Goal: Task Accomplishment & Management: Manage account settings

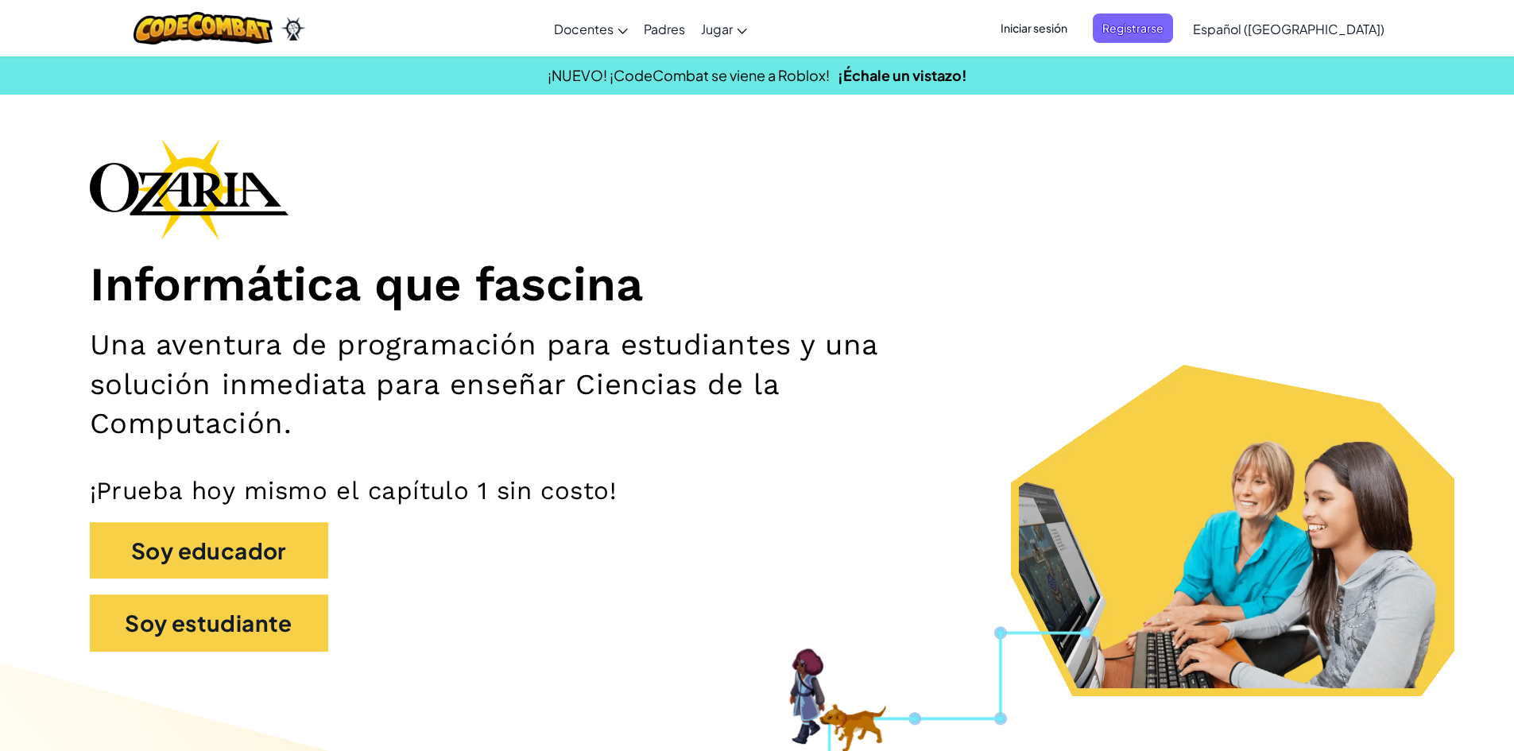
drag, startPoint x: 1099, startPoint y: 26, endPoint x: 661, endPoint y: 392, distance: 570.6
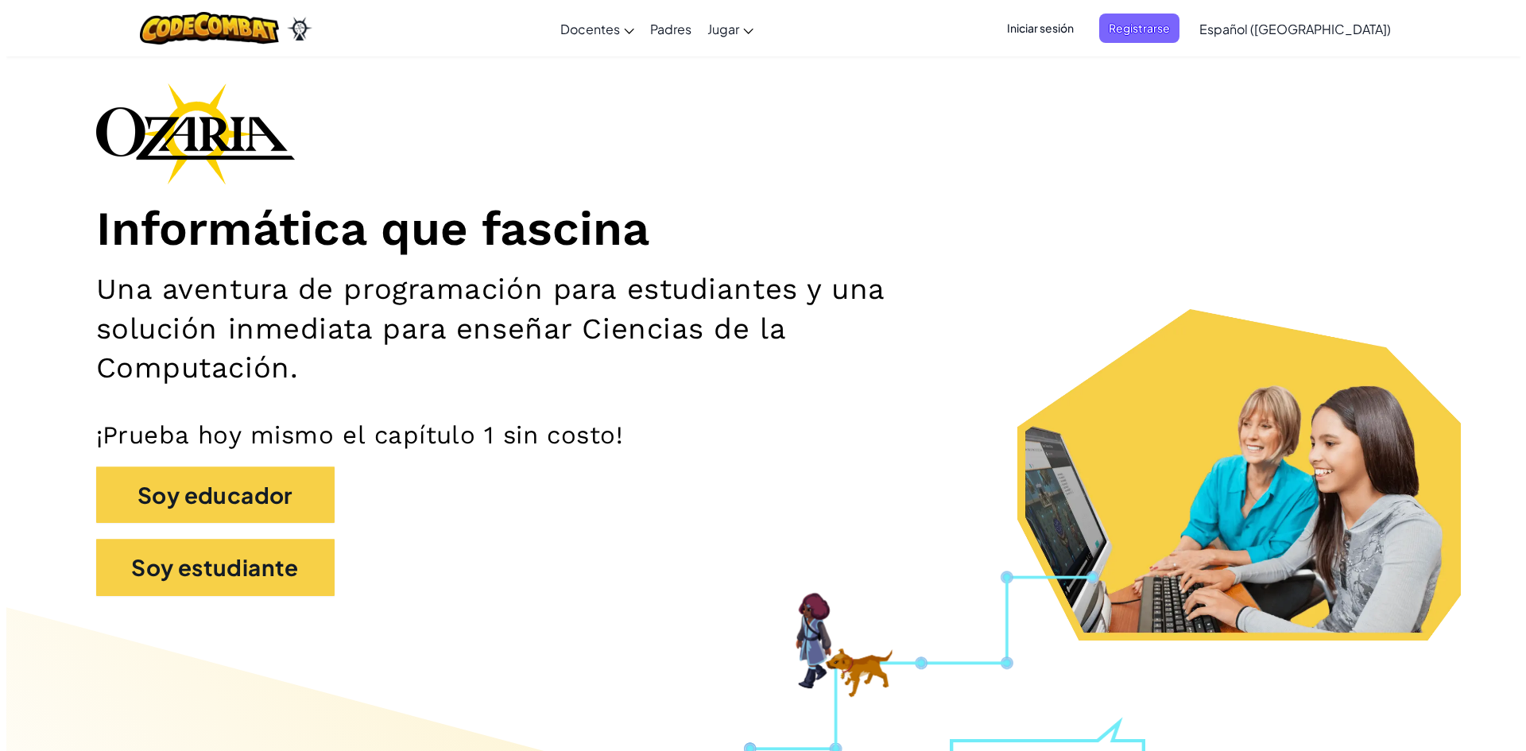
scroll to position [80, 0]
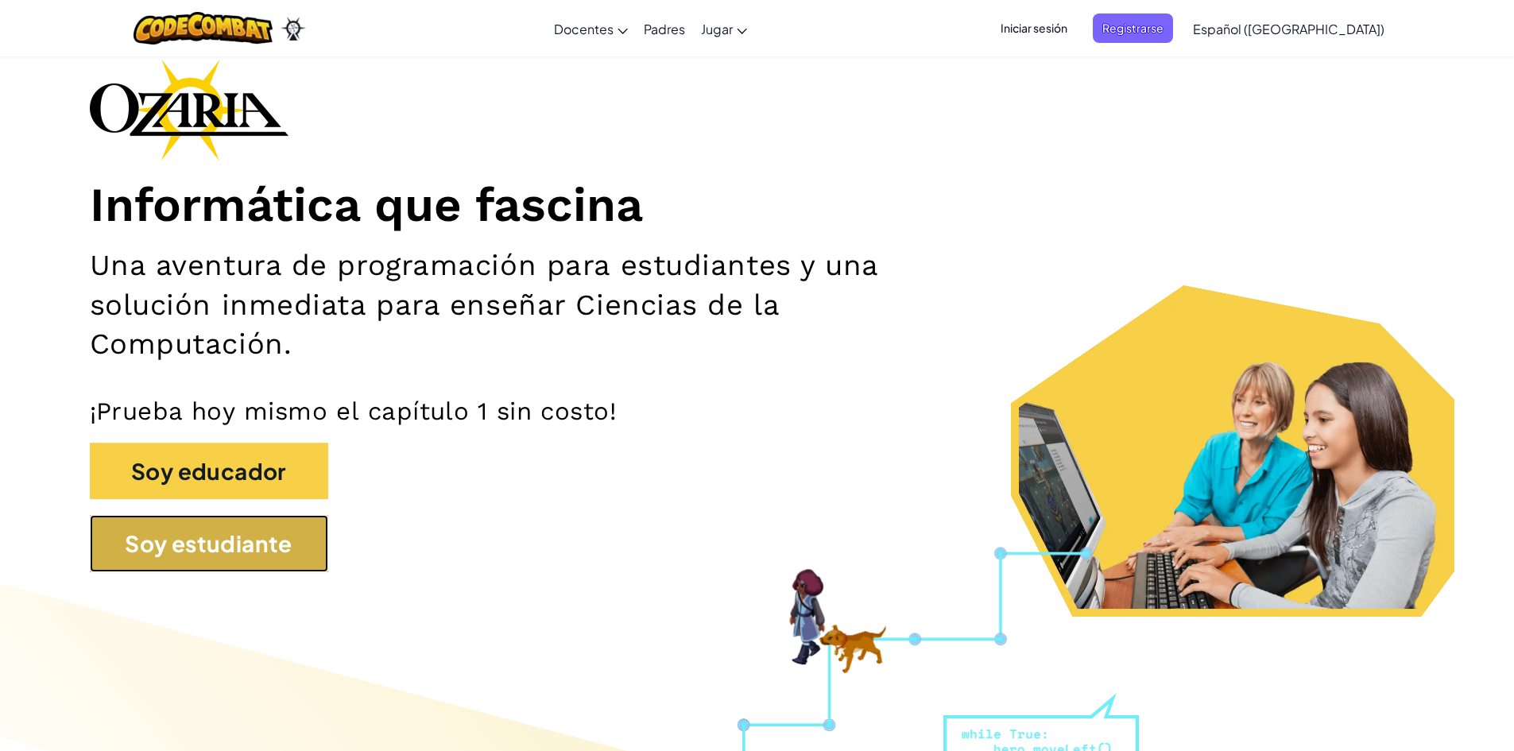
click at [221, 547] on button "Soy estudiante" at bounding box center [209, 543] width 239 height 57
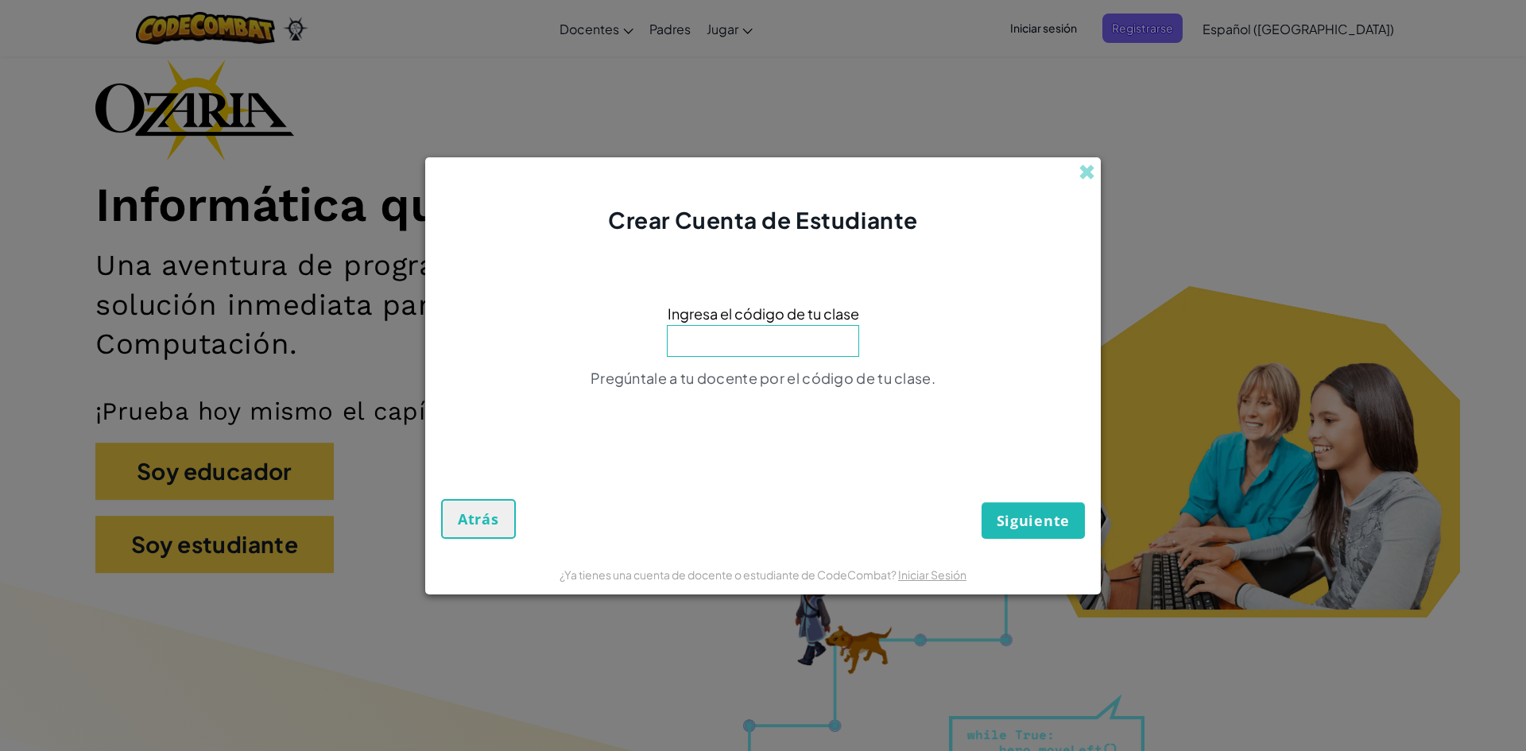
type input "C"
type input "u"
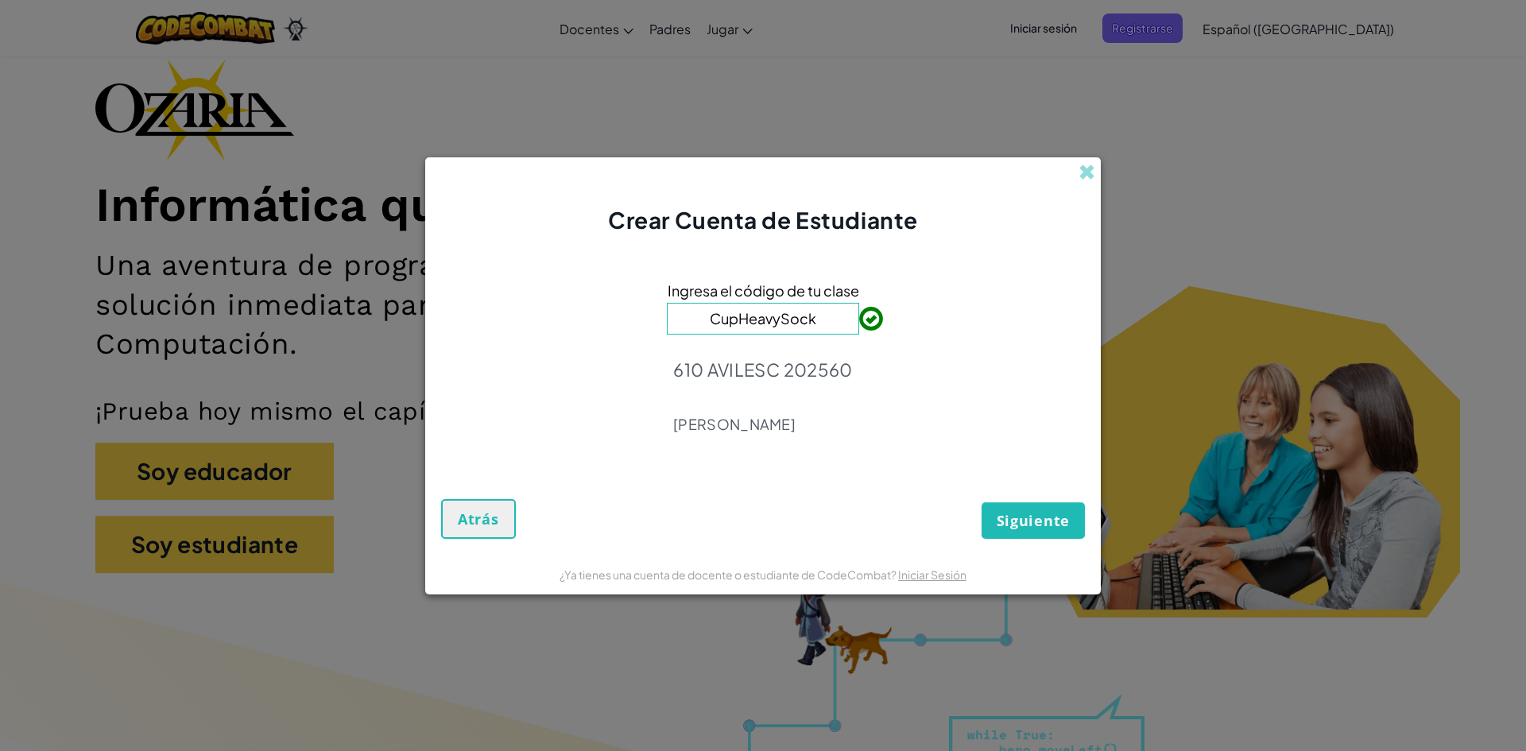
type input "CupHeavySock"
drag, startPoint x: 1006, startPoint y: 516, endPoint x: 1012, endPoint y: 456, distance: 60.7
click at [1012, 456] on form "Ingresa el código de tu clase CupHeavySock 610 AVILESC 202560 [PERSON_NAME] Sig…" at bounding box center [763, 395] width 676 height 319
click at [1033, 521] on span "Siguiente" at bounding box center [1033, 520] width 73 height 19
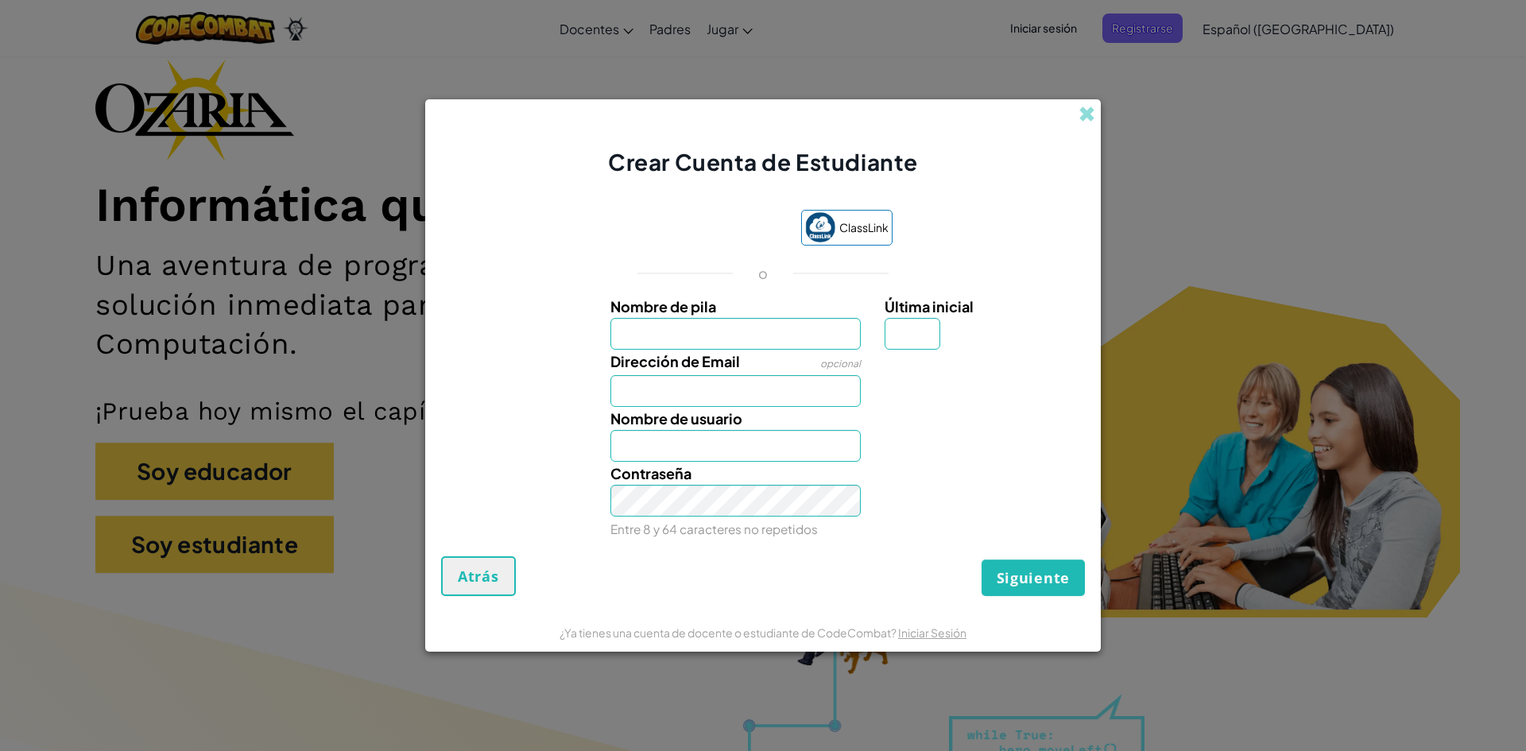
click at [801, 328] on input "Nombre de pila" at bounding box center [736, 334] width 251 height 32
type input "A"
click at [748, 389] on input "Dirección de Email" at bounding box center [736, 391] width 251 height 32
click at [678, 335] on input "A" at bounding box center [736, 334] width 251 height 32
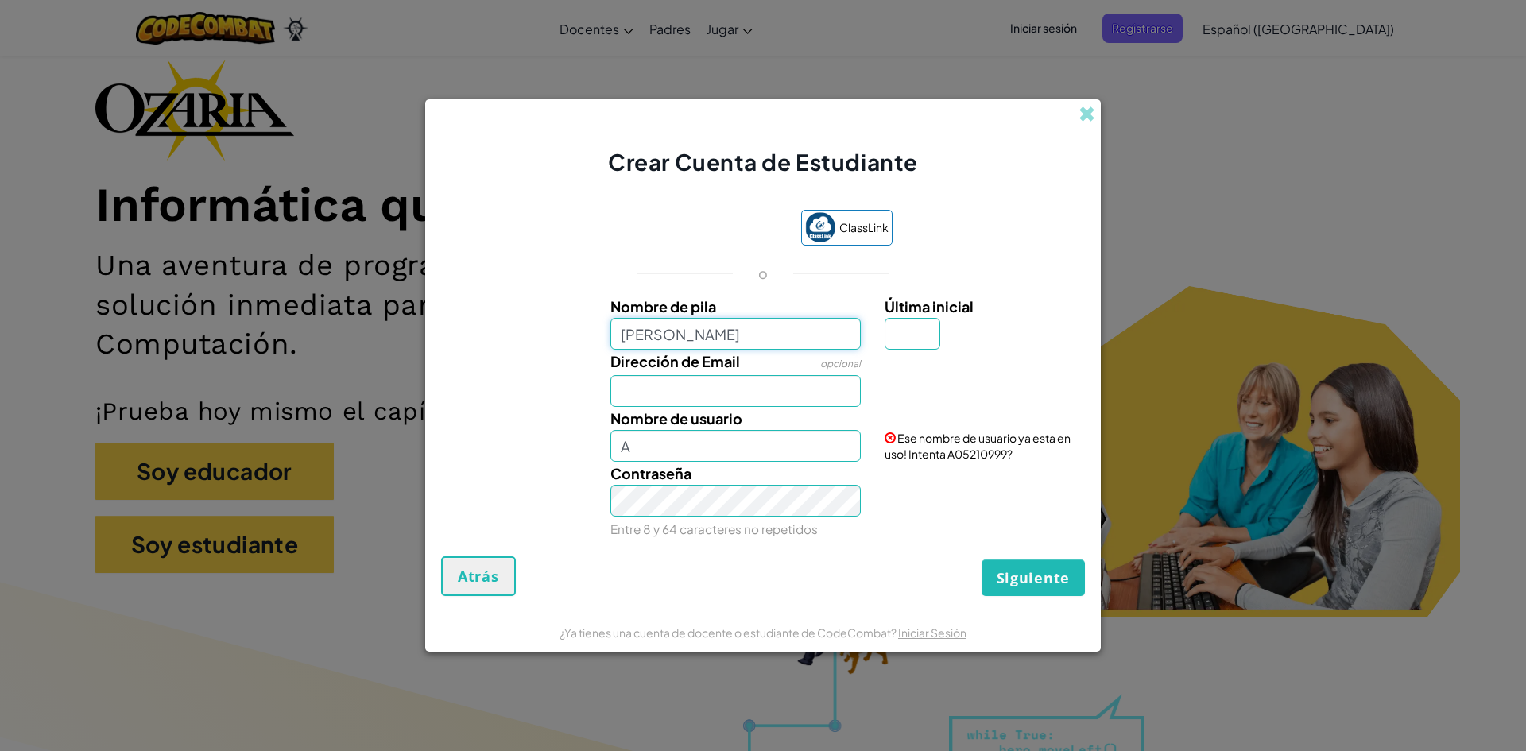
type input "[PERSON_NAME]"
click at [672, 386] on input "Dirección de Email" at bounding box center [736, 391] width 251 height 32
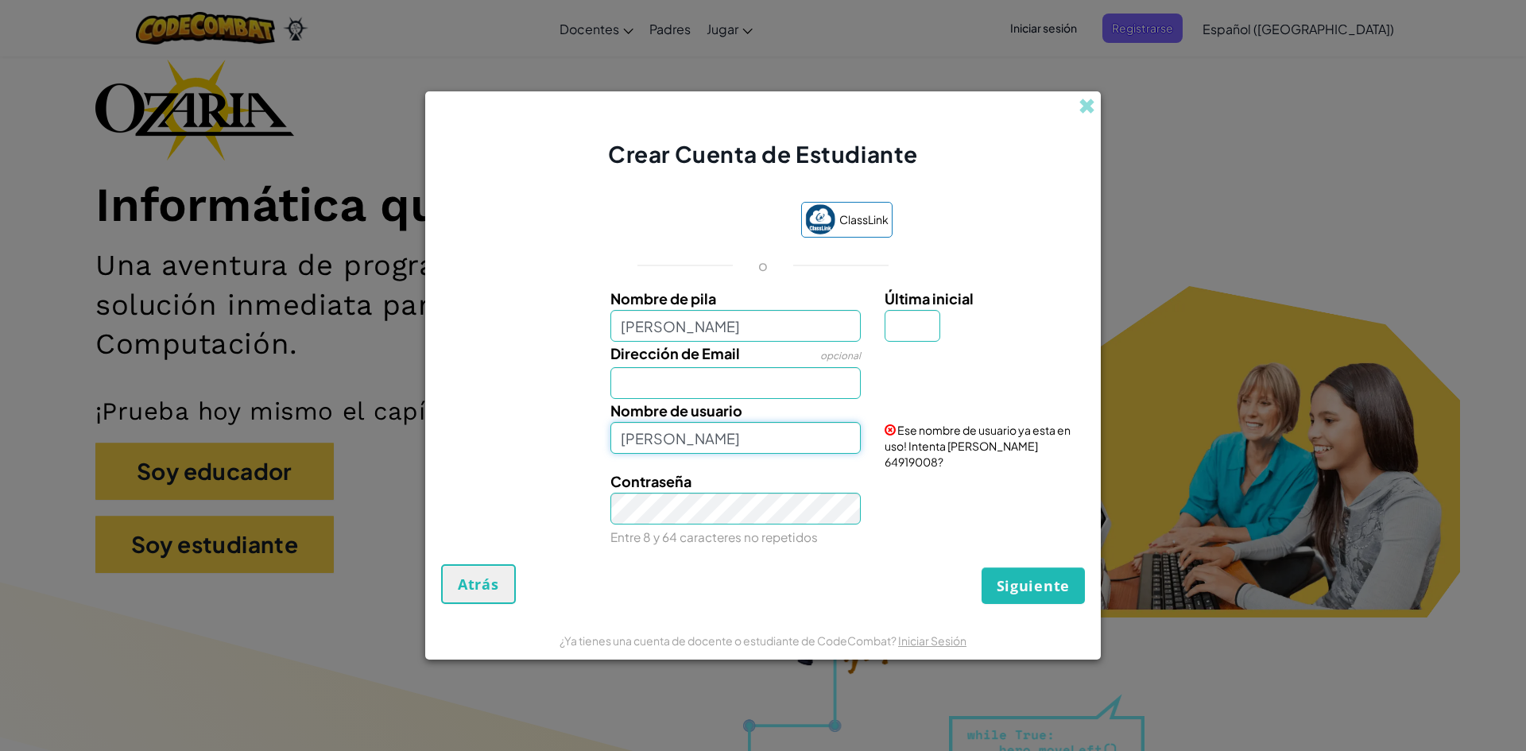
click at [672, 444] on input "[PERSON_NAME]" at bounding box center [736, 438] width 251 height 32
click at [683, 399] on input "Dirección de Email" at bounding box center [736, 383] width 251 height 32
type input "AL07167620"
click at [729, 331] on input "[PERSON_NAME]" at bounding box center [736, 326] width 251 height 32
type input "[PERSON_NAME]"
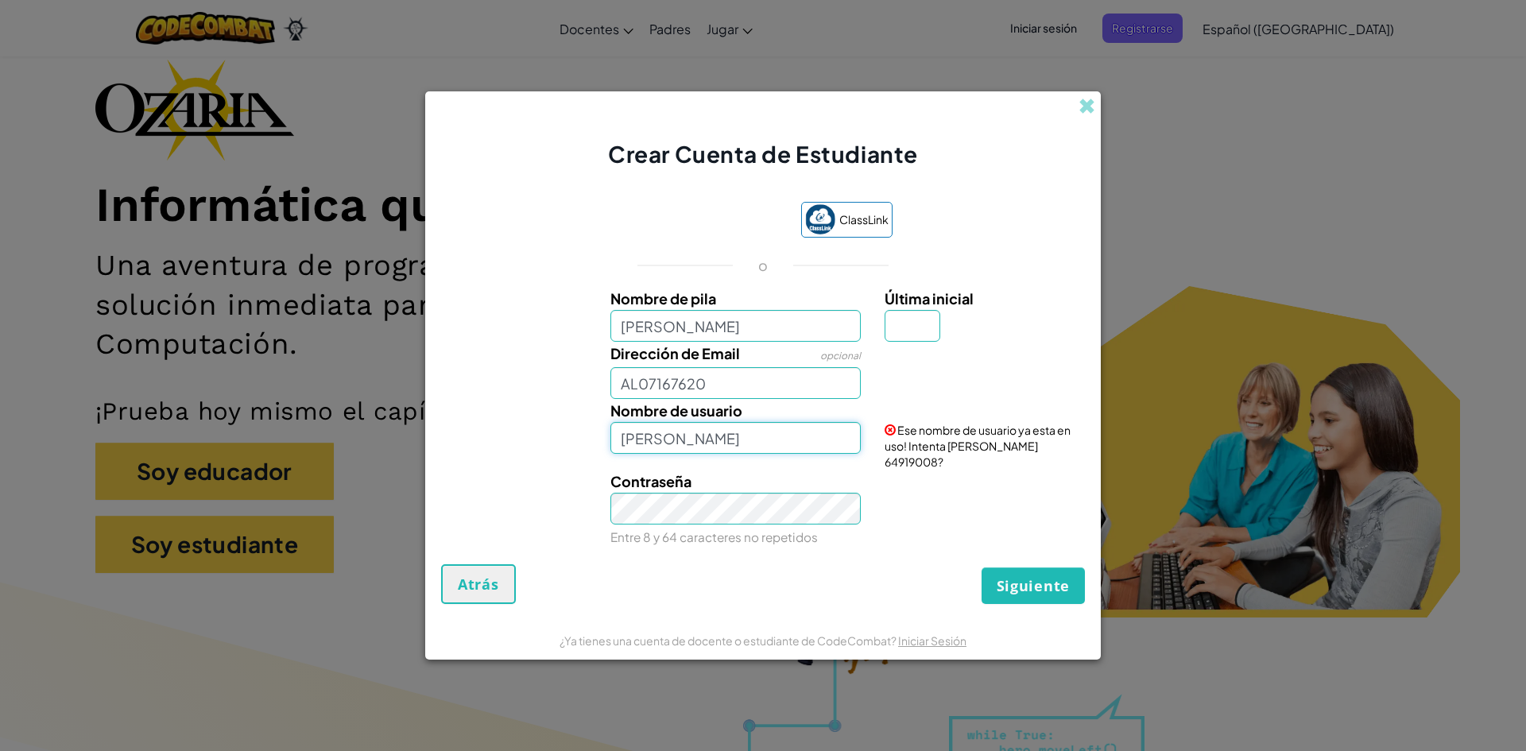
type input "[PERSON_NAME]"
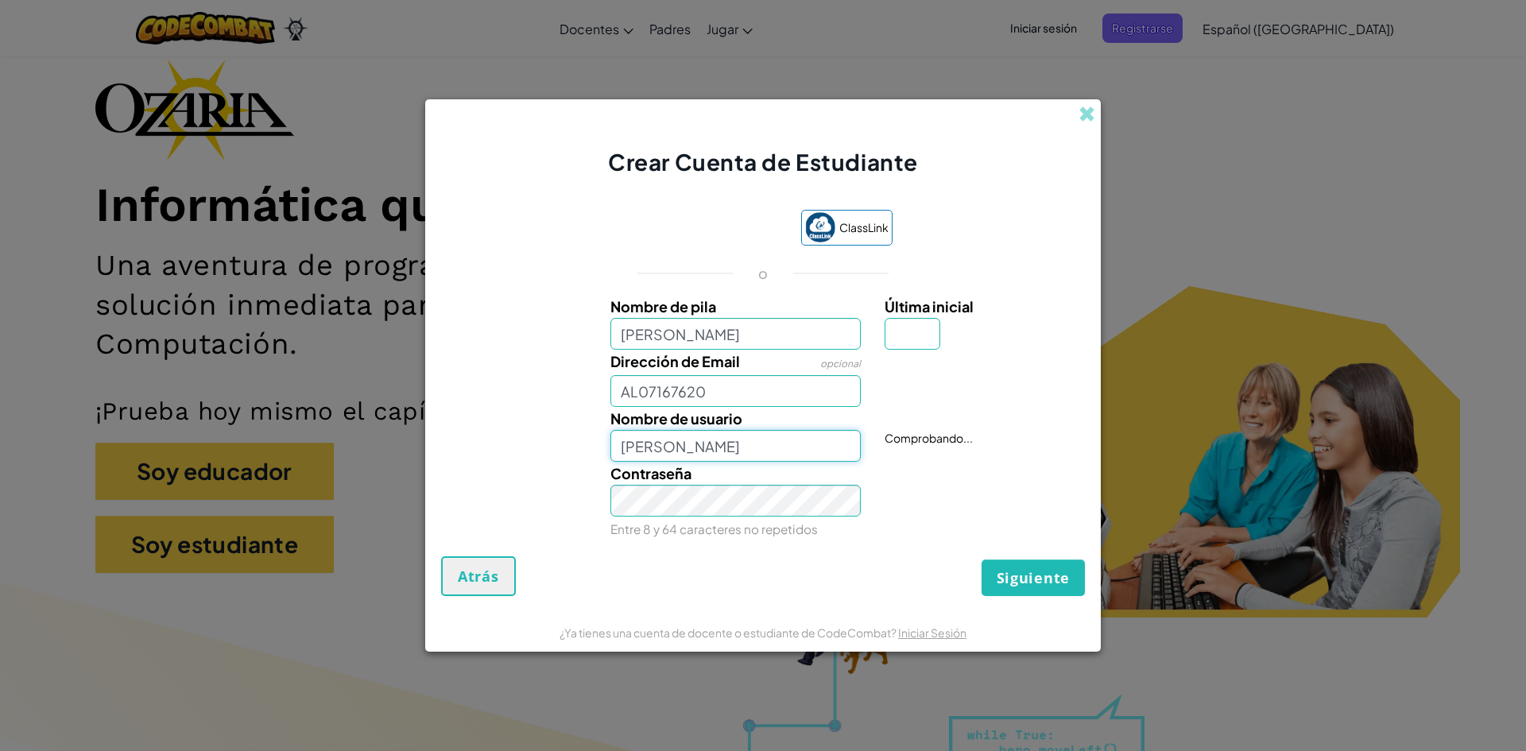
click at [714, 451] on input "[PERSON_NAME]" at bounding box center [736, 446] width 251 height 32
click at [777, 436] on input "[PERSON_NAME]" at bounding box center [736, 446] width 251 height 32
drag, startPoint x: 781, startPoint y: 443, endPoint x: 618, endPoint y: 448, distance: 163.8
click at [618, 448] on input "[PERSON_NAME]" at bounding box center [736, 446] width 251 height 32
type input "CuevasAndres"
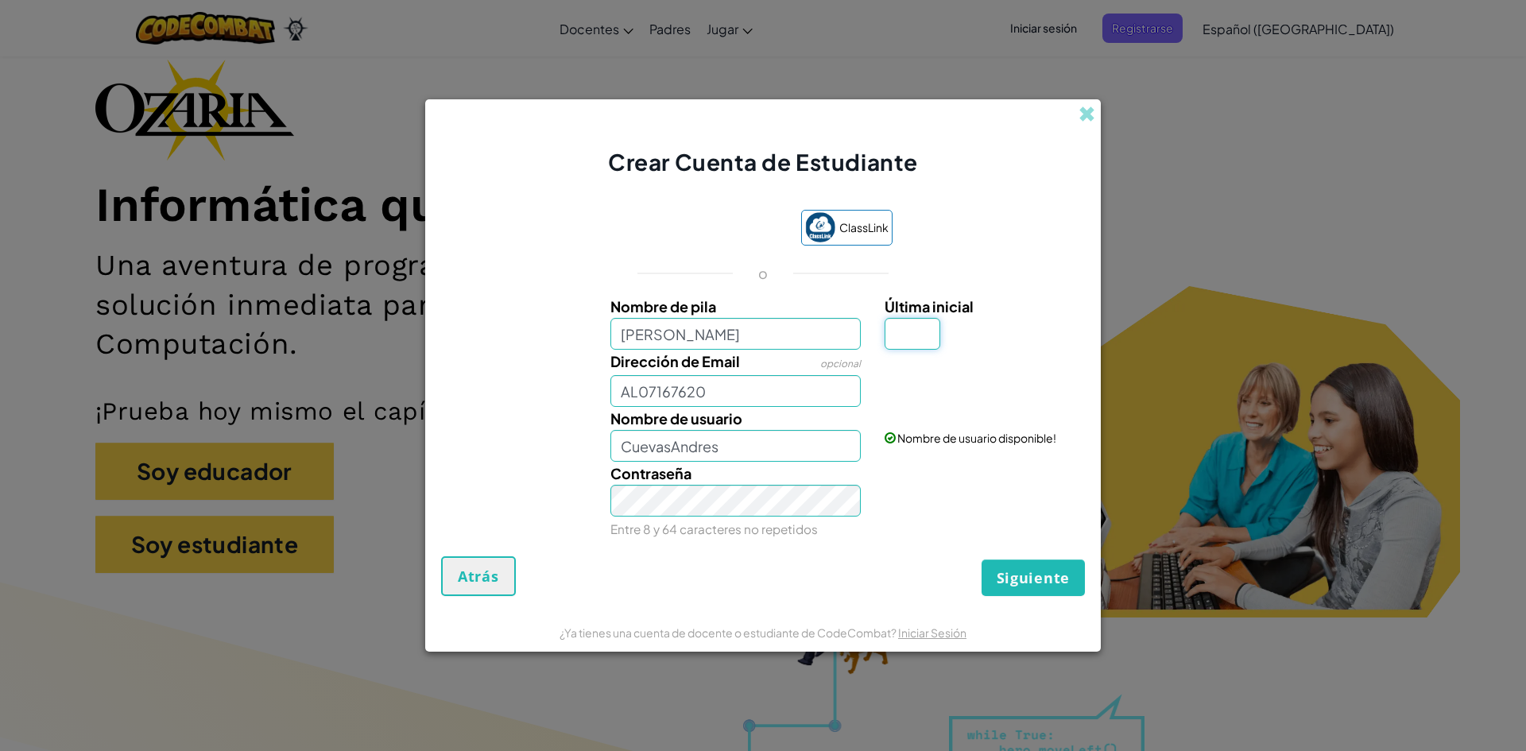
click at [921, 332] on input "Última inicial" at bounding box center [913, 334] width 56 height 32
type input "A"
type input "[PERSON_NAME] CoronaA"
click at [774, 392] on input "AL07167620" at bounding box center [736, 391] width 251 height 32
type input "[EMAIL_ADDRESS][DOMAIN_NAME]"
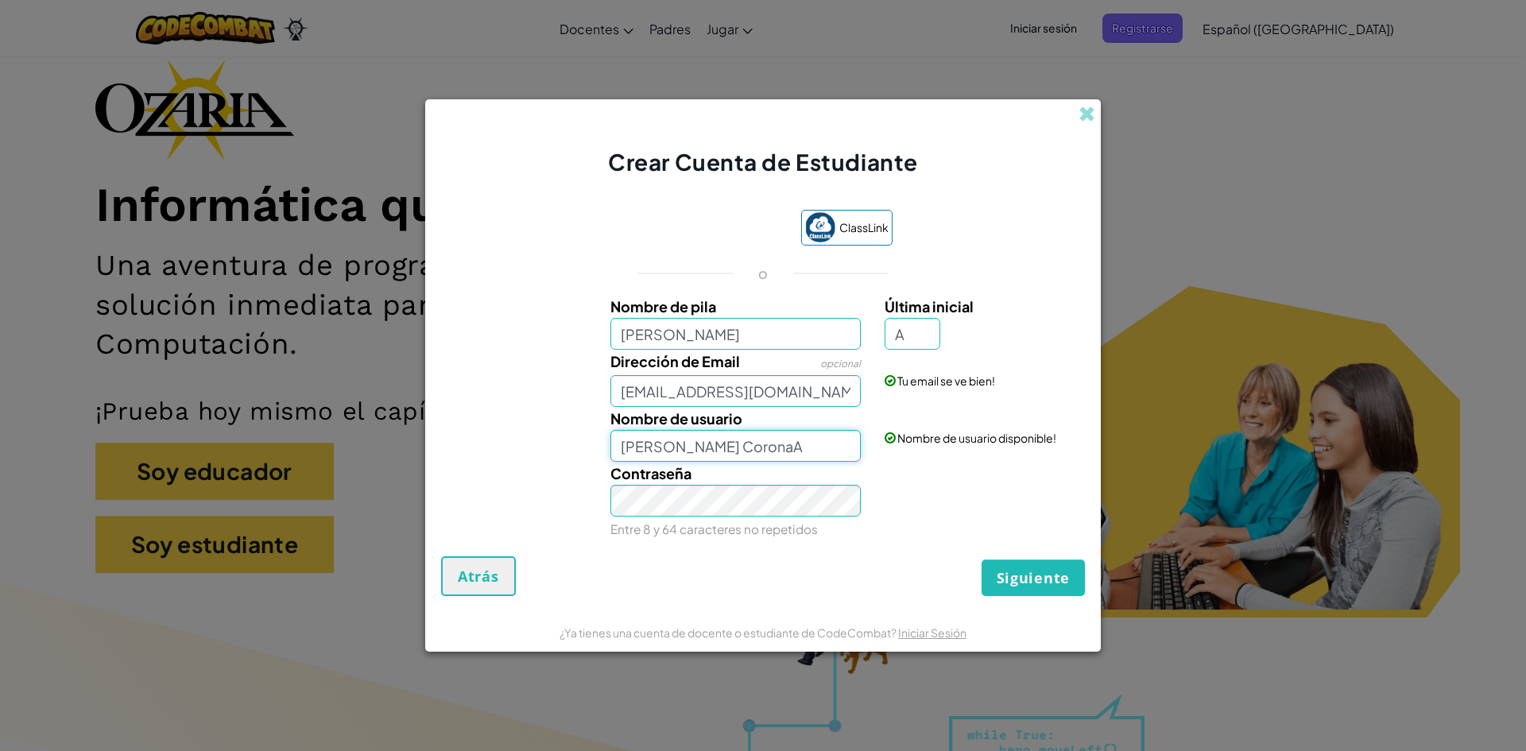
drag, startPoint x: 786, startPoint y: 453, endPoint x: 602, endPoint y: 463, distance: 184.7
click at [602, 463] on div "Nombre de pila [PERSON_NAME] Última inicial A Dirección de Email opcional [EMAI…" at bounding box center [763, 418] width 636 height 246
type input "A"
type input "CuevasAndres"
click at [1017, 588] on span "Siguiente" at bounding box center [1033, 577] width 73 height 19
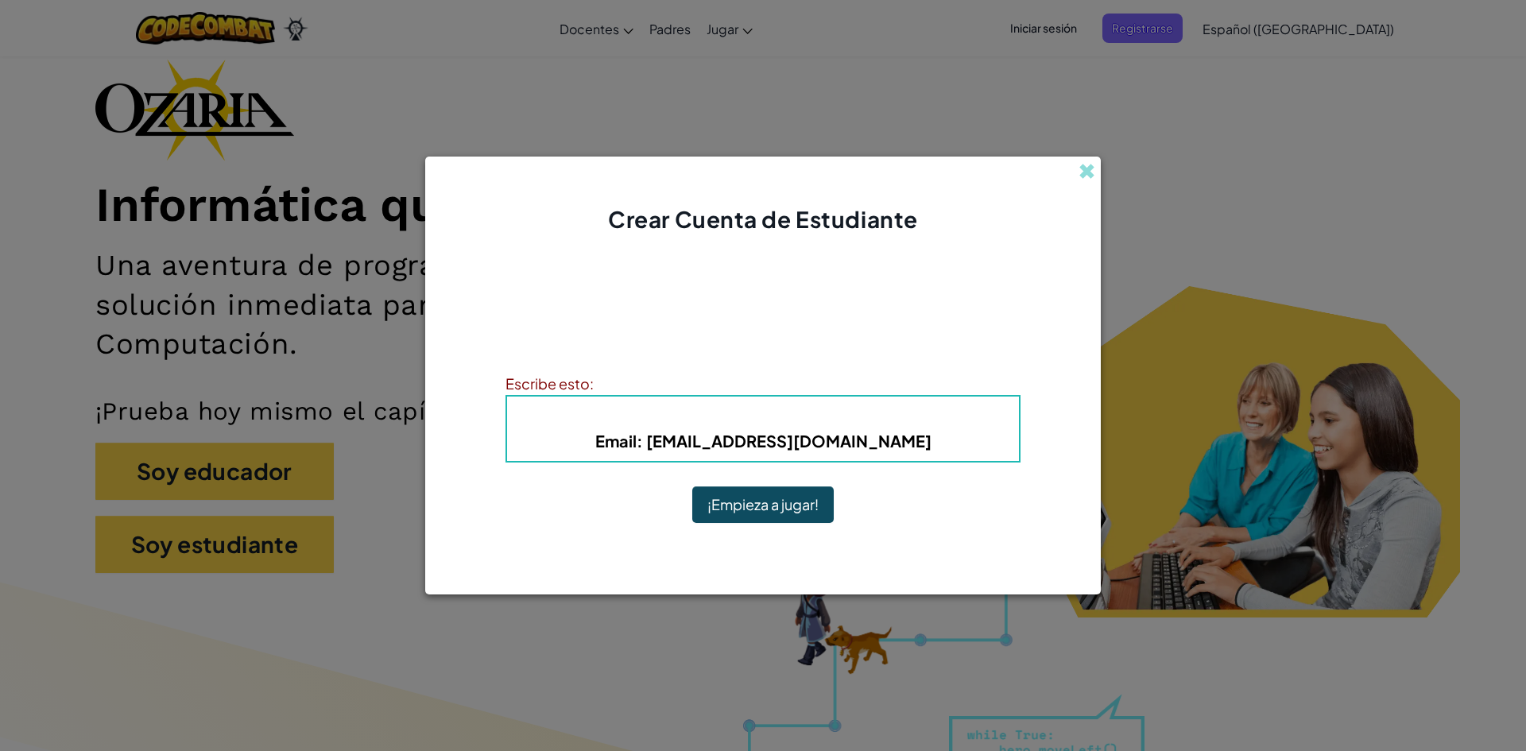
click at [790, 506] on button "¡Empieza a jugar!" at bounding box center [763, 505] width 142 height 37
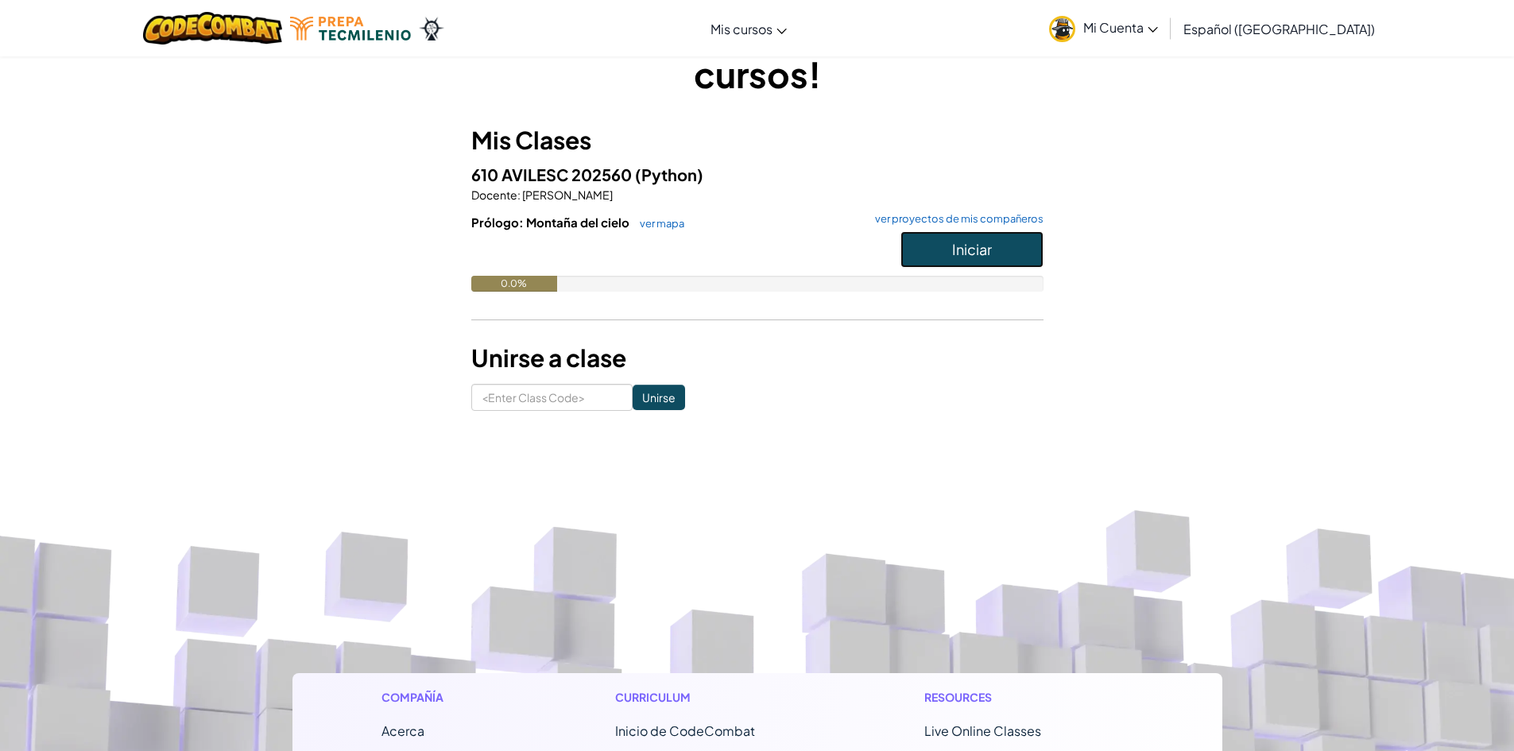
click at [951, 254] on button "Iniciar" at bounding box center [972, 249] width 143 height 37
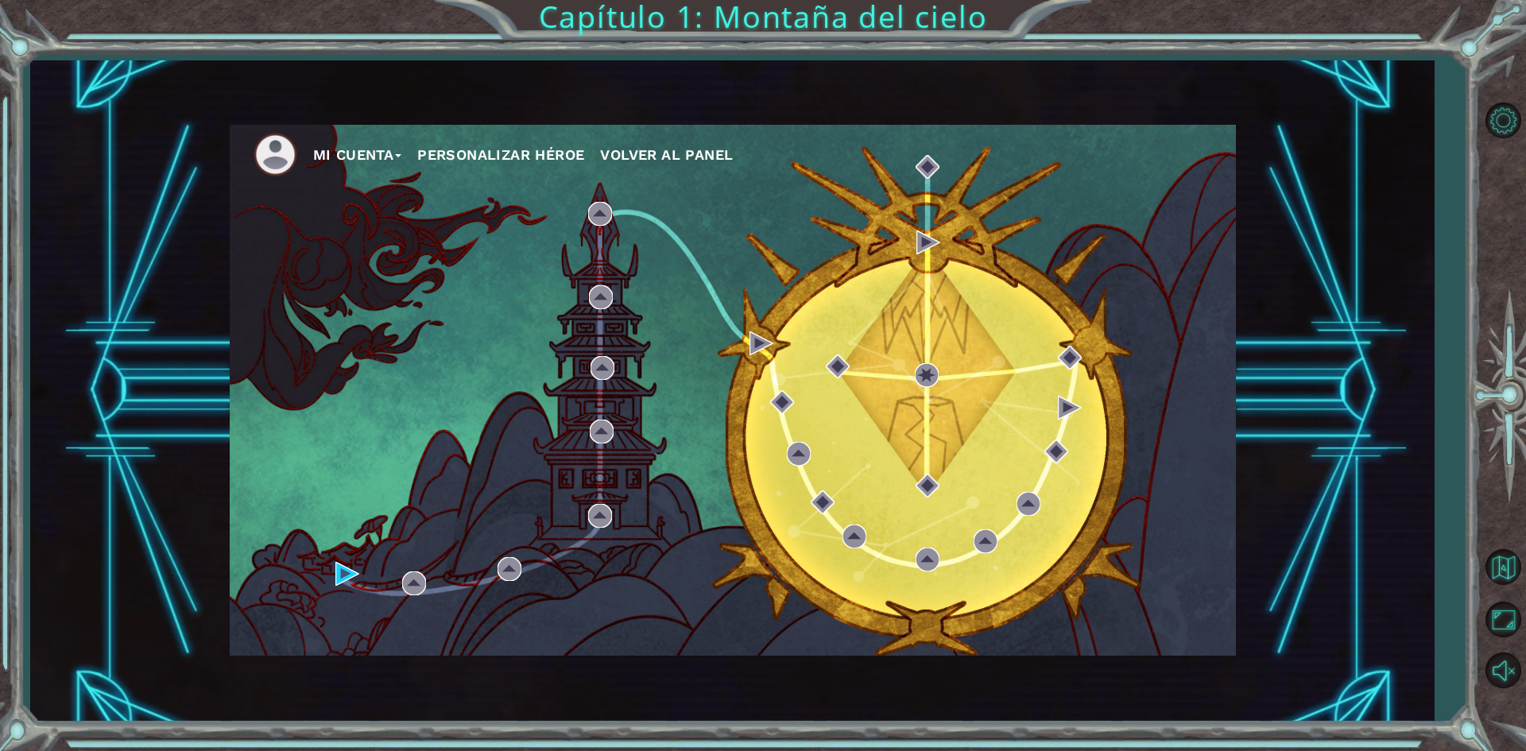
click at [397, 156] on button "Mi Cuenta" at bounding box center [357, 155] width 89 height 24
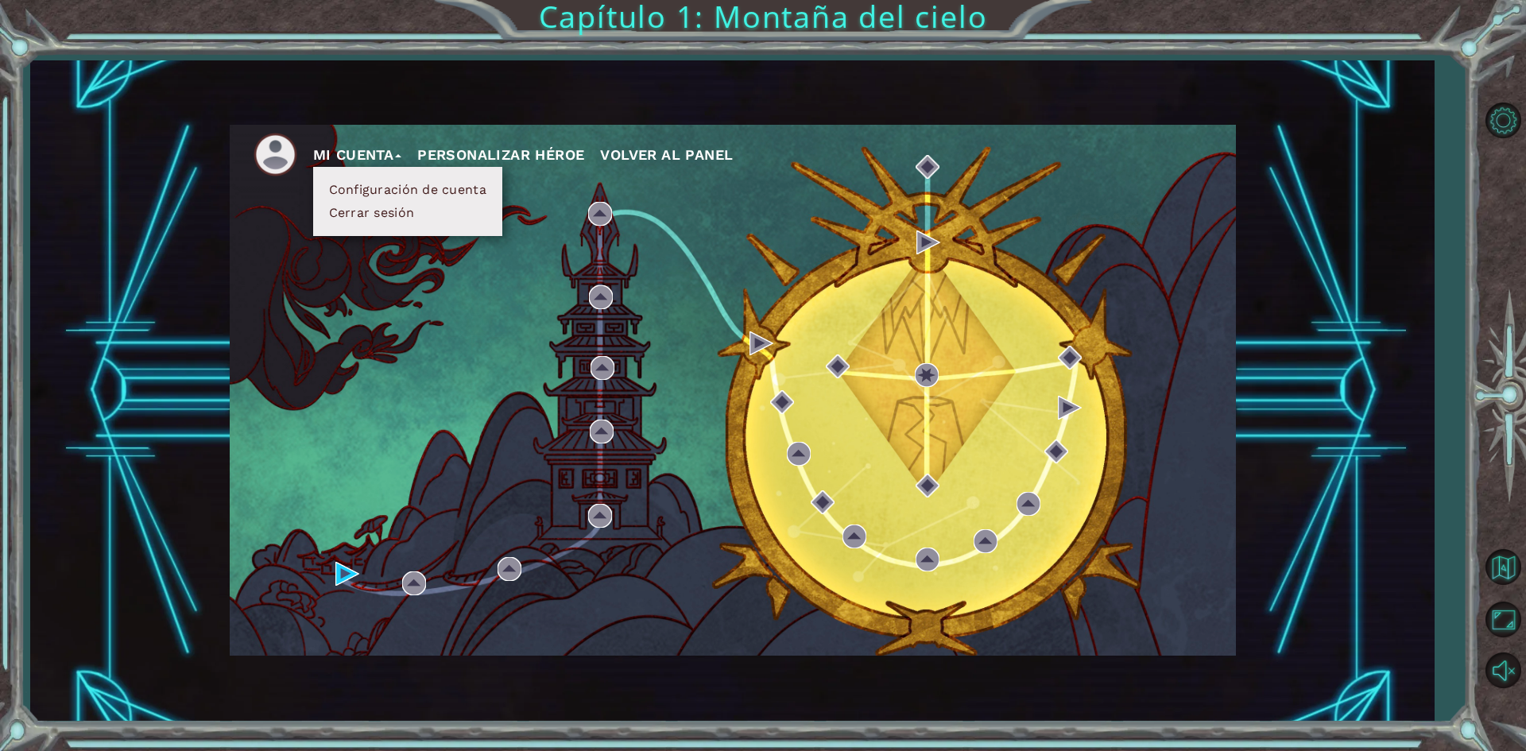
click at [397, 156] on button "Mi Cuenta" at bounding box center [357, 155] width 89 height 24
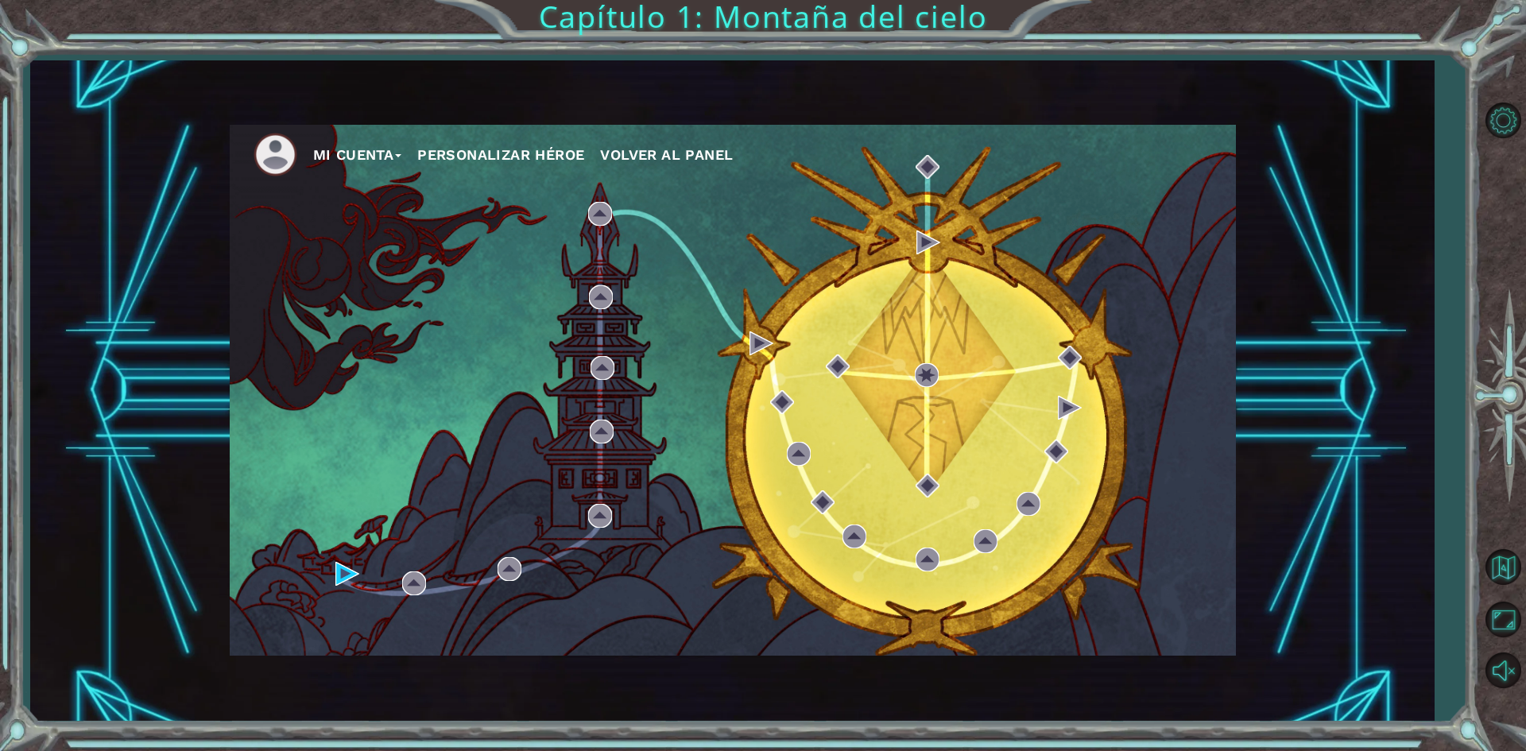
click at [559, 168] on ul "Mi Cuenta Personalizar héroe Volver al panel" at bounding box center [745, 155] width 983 height 44
click at [572, 157] on button "Personalizar héroe" at bounding box center [500, 155] width 167 height 24
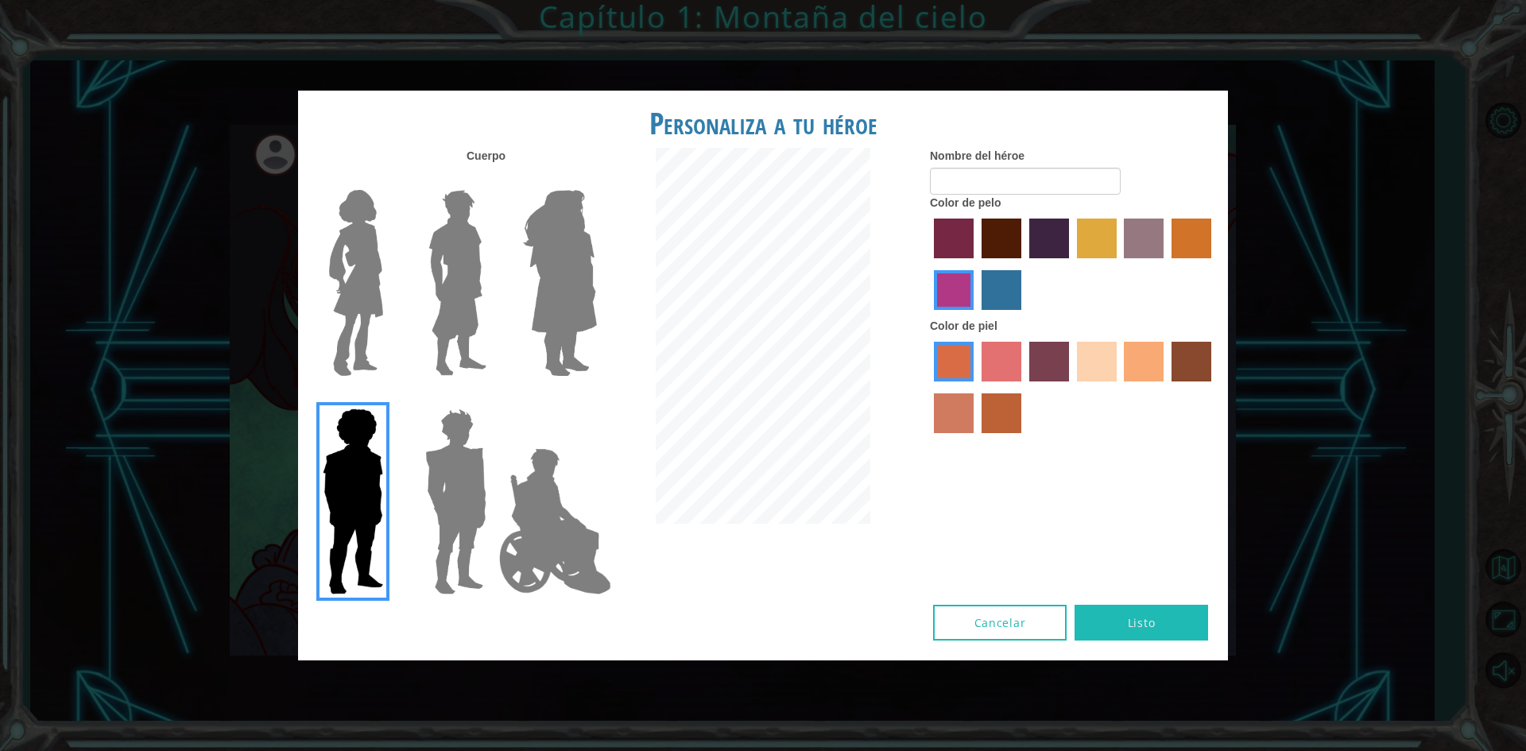
click at [442, 472] on img at bounding box center [456, 501] width 74 height 199
click at [493, 398] on input "Hero Garnet" at bounding box center [493, 398] width 0 height 0
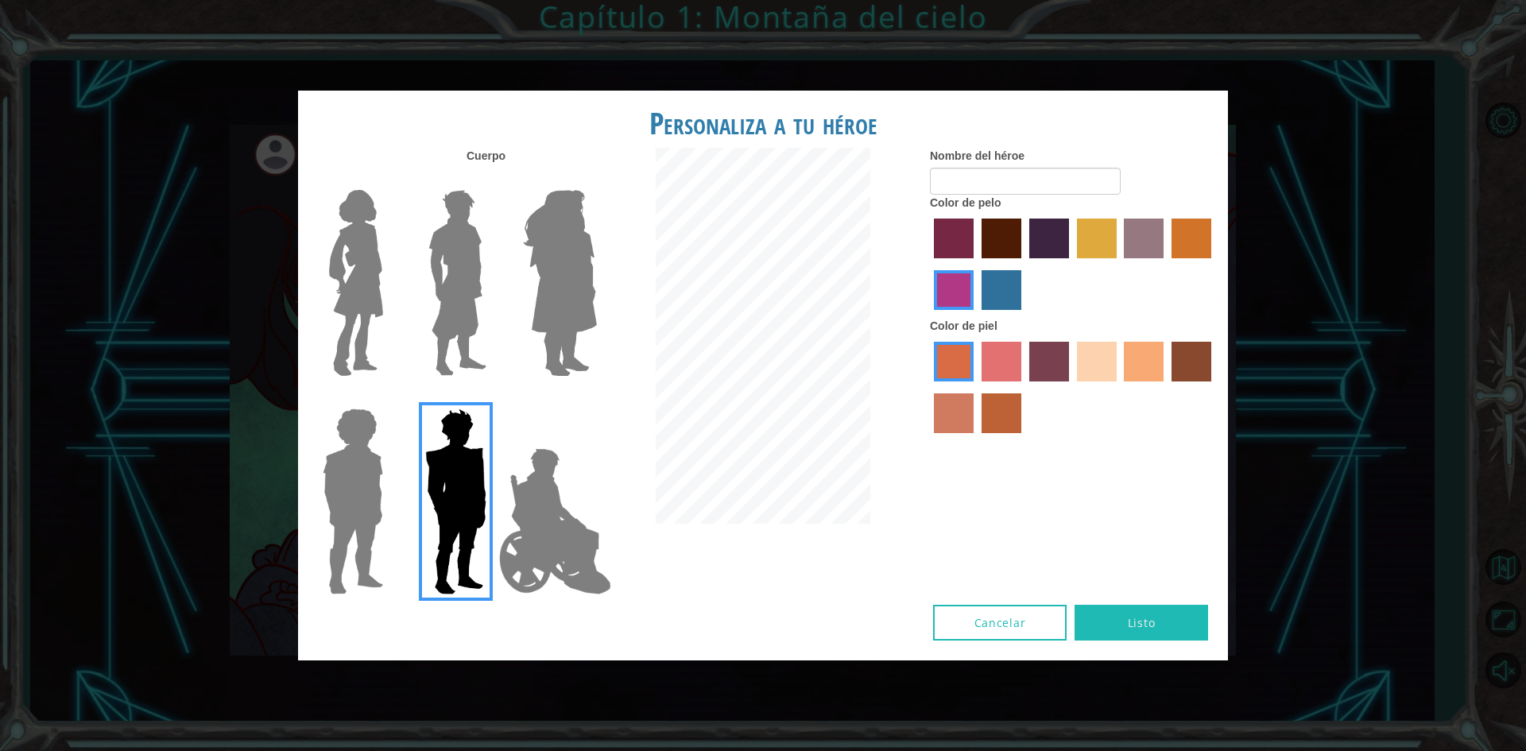
click at [544, 465] on img at bounding box center [555, 521] width 125 height 159
click at [596, 398] on input "Hero Jamie" at bounding box center [596, 398] width 0 height 0
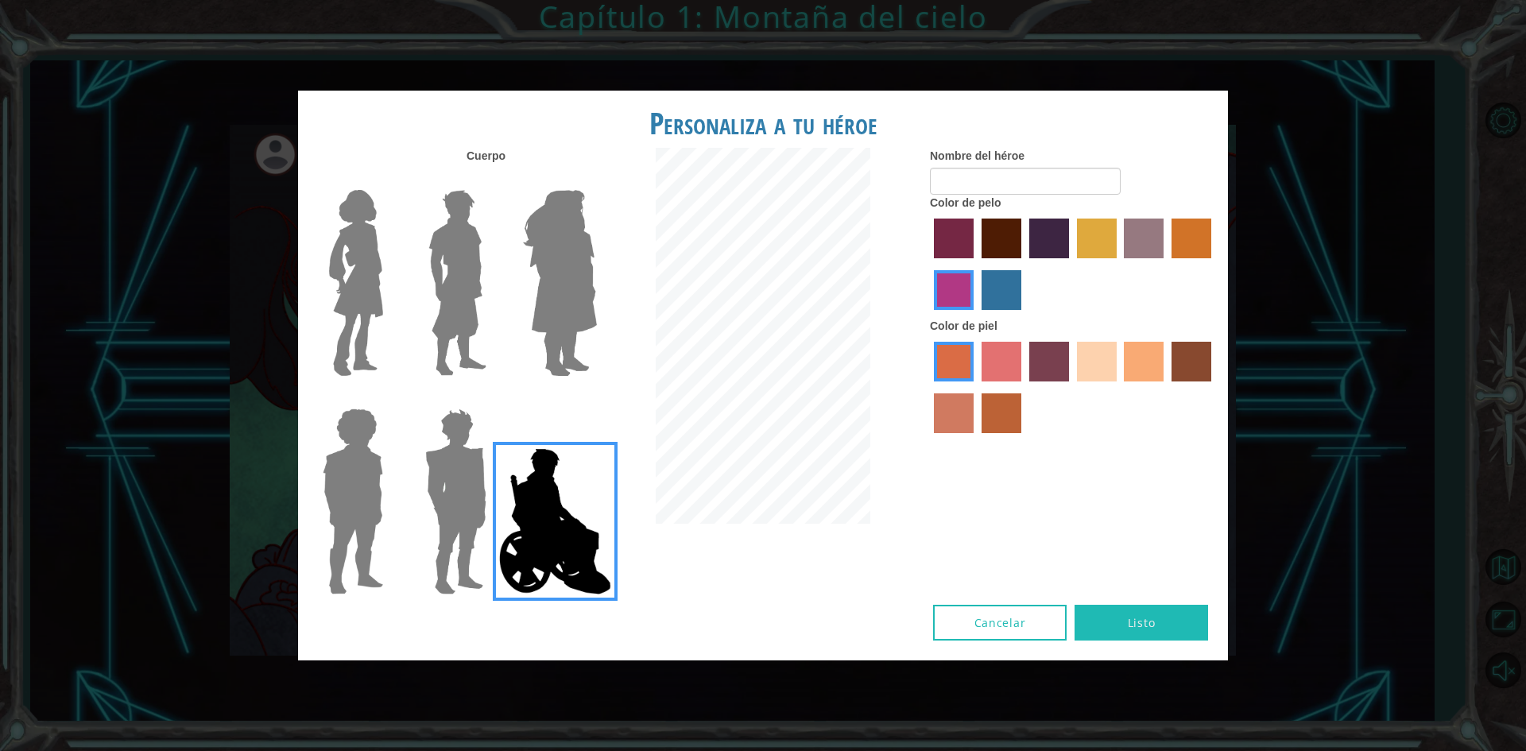
click at [554, 298] on img at bounding box center [560, 283] width 87 height 199
click at [596, 180] on input "Hero Amethyst" at bounding box center [596, 180] width 0 height 0
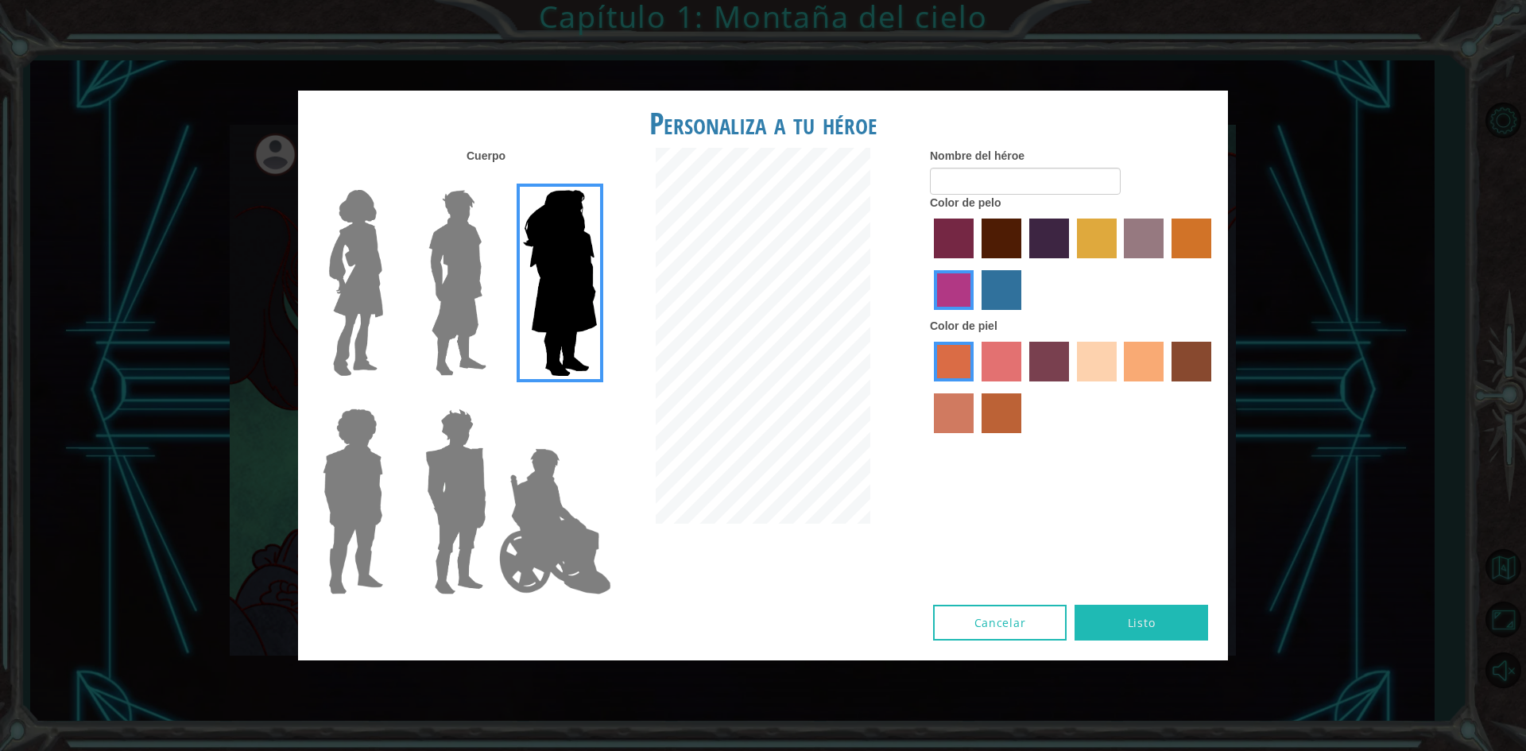
click at [491, 295] on div at bounding box center [452, 277] width 103 height 219
click at [502, 247] on div at bounding box center [453, 386] width 310 height 437
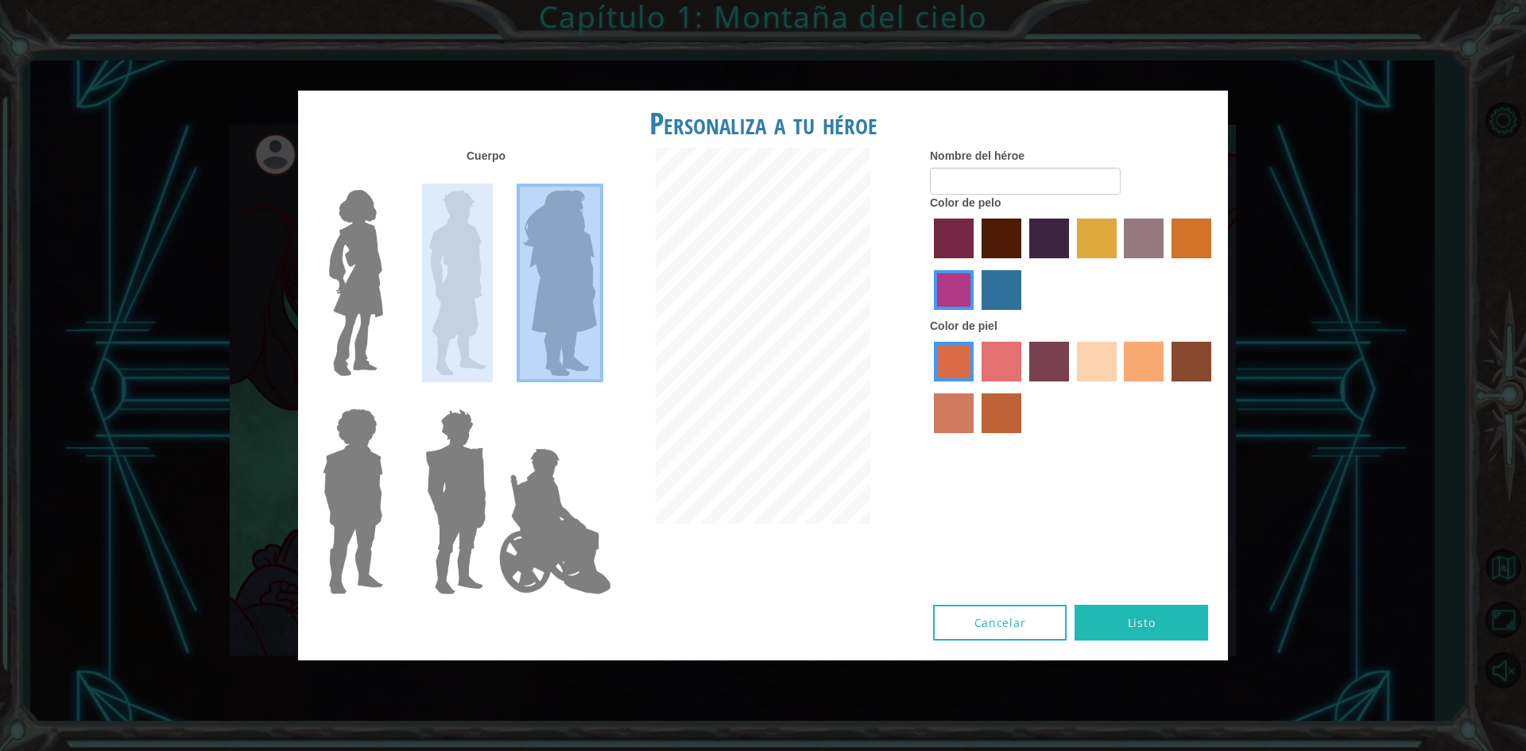
click at [487, 254] on img at bounding box center [457, 283] width 71 height 199
click at [493, 180] on input "Hero Lars" at bounding box center [493, 180] width 0 height 0
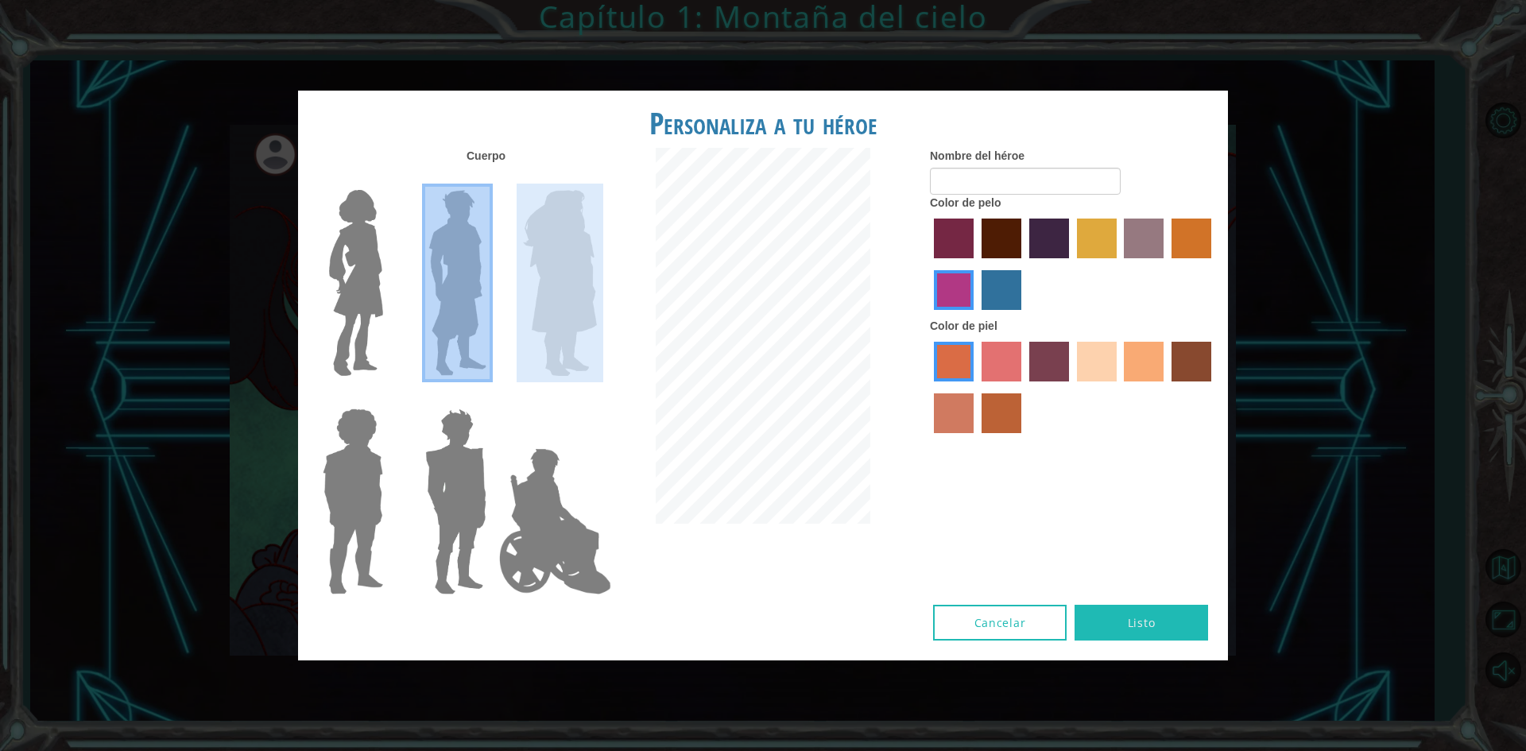
click at [374, 267] on img at bounding box center [356, 283] width 67 height 199
click at [390, 180] on input "Hero Connie" at bounding box center [390, 180] width 0 height 0
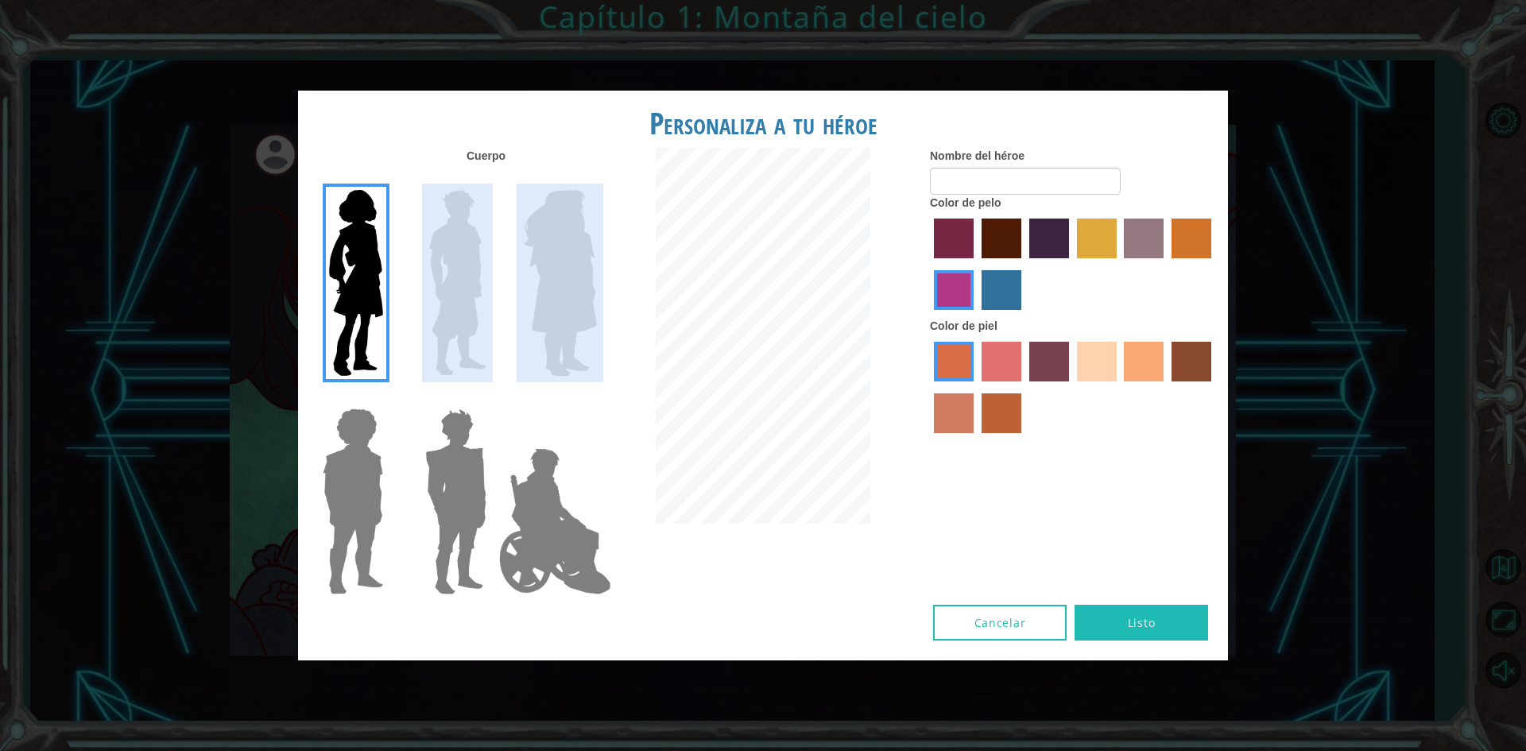
click at [452, 264] on img at bounding box center [457, 283] width 71 height 199
click at [493, 180] on input "Hero Lars" at bounding box center [493, 180] width 0 height 0
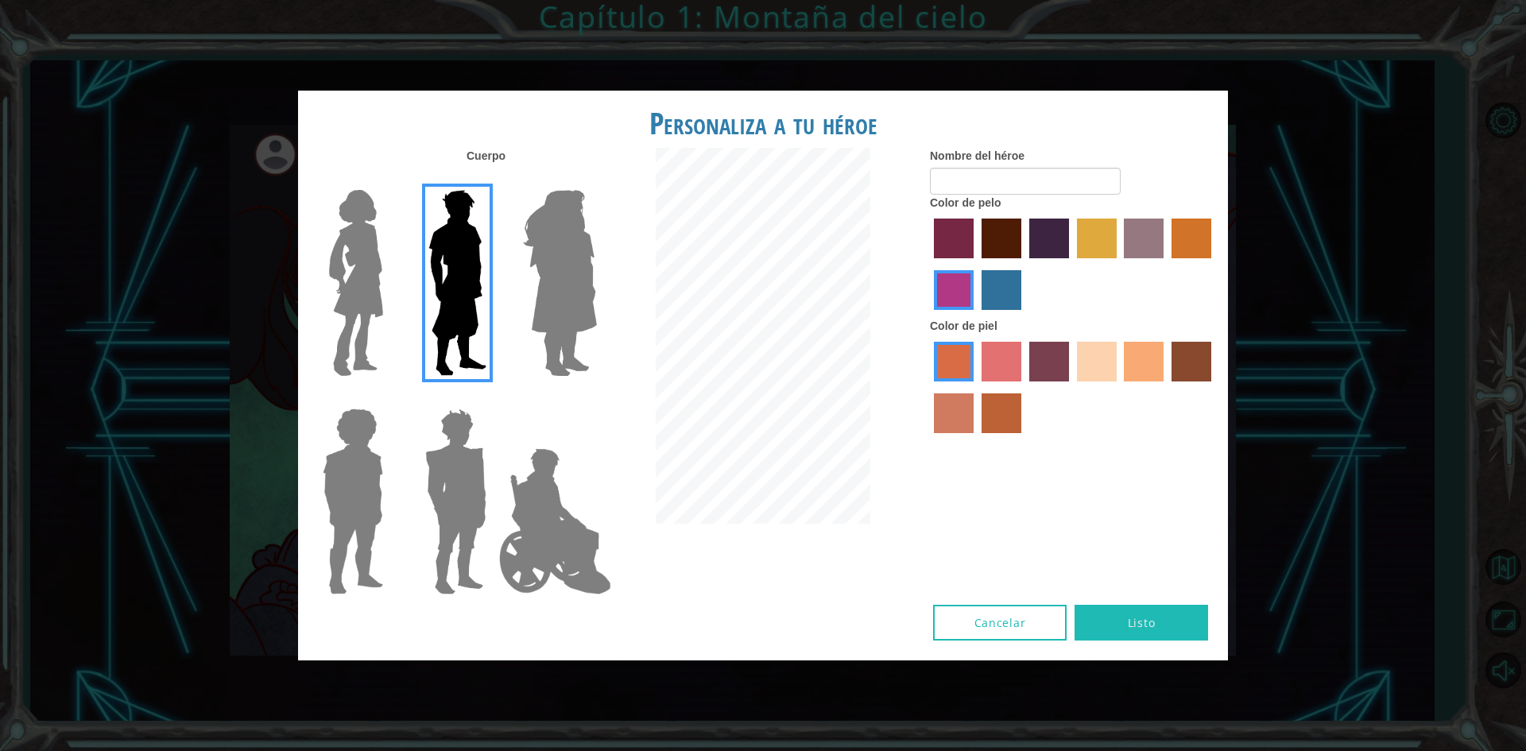
click at [1179, 236] on label "gold drop hair color" at bounding box center [1192, 239] width 40 height 40
click at [1166, 264] on input "gold drop hair color" at bounding box center [1166, 264] width 0 height 0
click at [1124, 230] on label "bazaar hair color" at bounding box center [1144, 239] width 40 height 40
click at [1119, 264] on input "bazaar hair color" at bounding box center [1119, 264] width 0 height 0
click at [1084, 235] on label "tulip tree hair color" at bounding box center [1097, 239] width 40 height 40
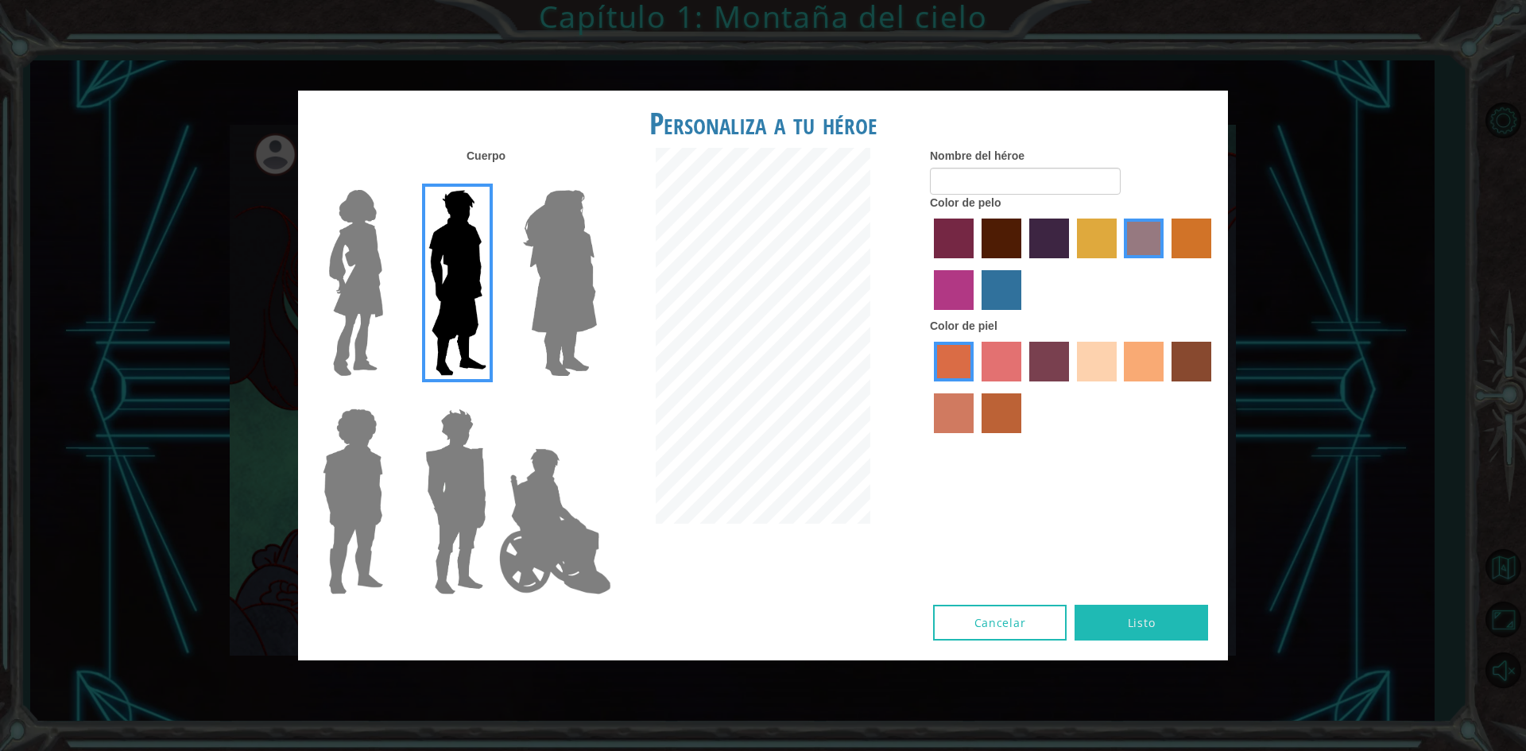
click at [1072, 264] on input "tulip tree hair color" at bounding box center [1072, 264] width 0 height 0
drag, startPoint x: 1024, startPoint y: 248, endPoint x: 1007, endPoint y: 278, distance: 34.5
click at [1013, 269] on div at bounding box center [1073, 266] width 286 height 103
click at [1001, 299] on label "lachmara hair color" at bounding box center [1002, 290] width 40 height 40
click at [976, 316] on input "lachmara hair color" at bounding box center [976, 316] width 0 height 0
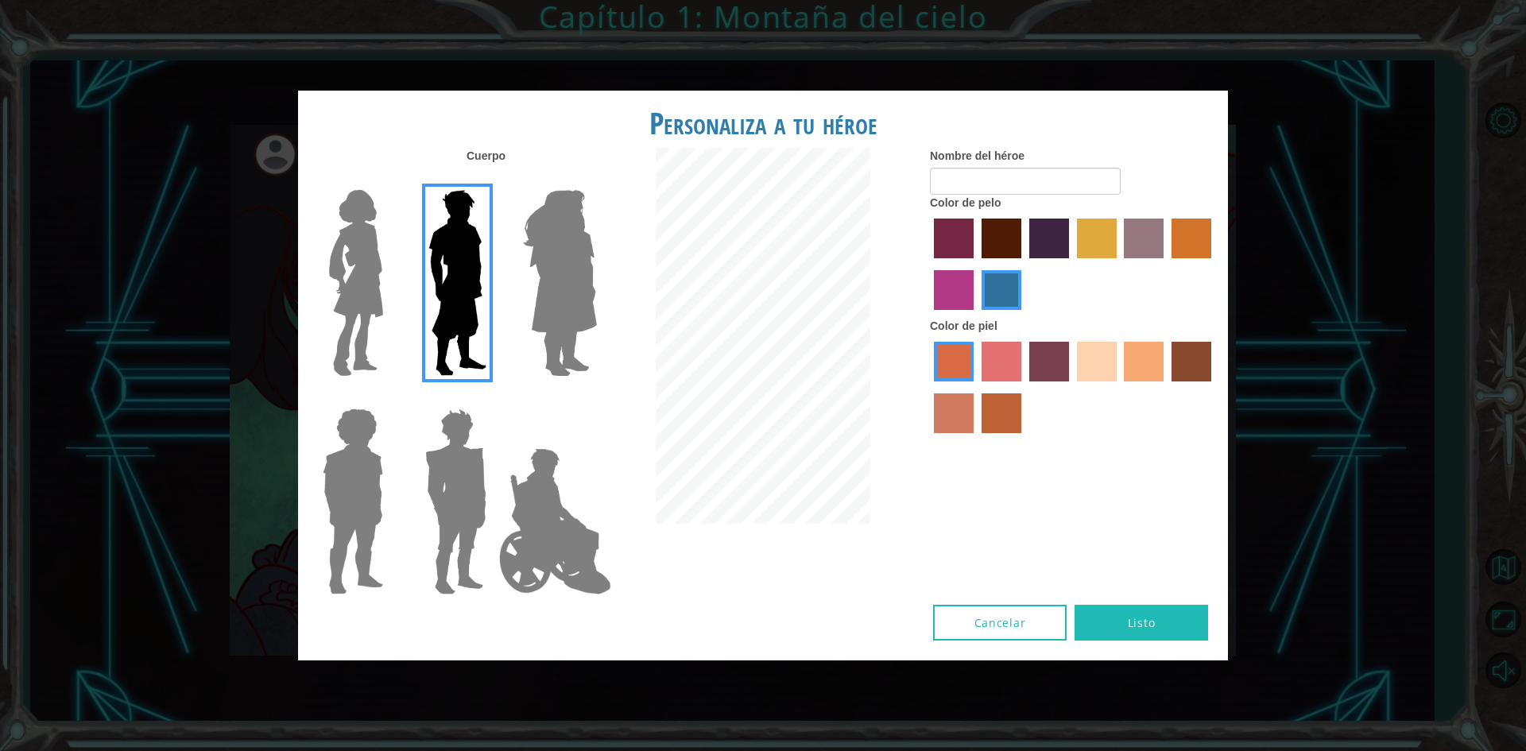
click at [985, 366] on label "froly skin color" at bounding box center [1002, 362] width 40 height 40
click at [976, 387] on input "froly skin color" at bounding box center [976, 387] width 0 height 0
click at [1071, 356] on div at bounding box center [1073, 389] width 286 height 103
click at [1113, 353] on label "sandy beach skin color" at bounding box center [1097, 362] width 40 height 40
click at [1072, 387] on input "sandy beach skin color" at bounding box center [1072, 387] width 0 height 0
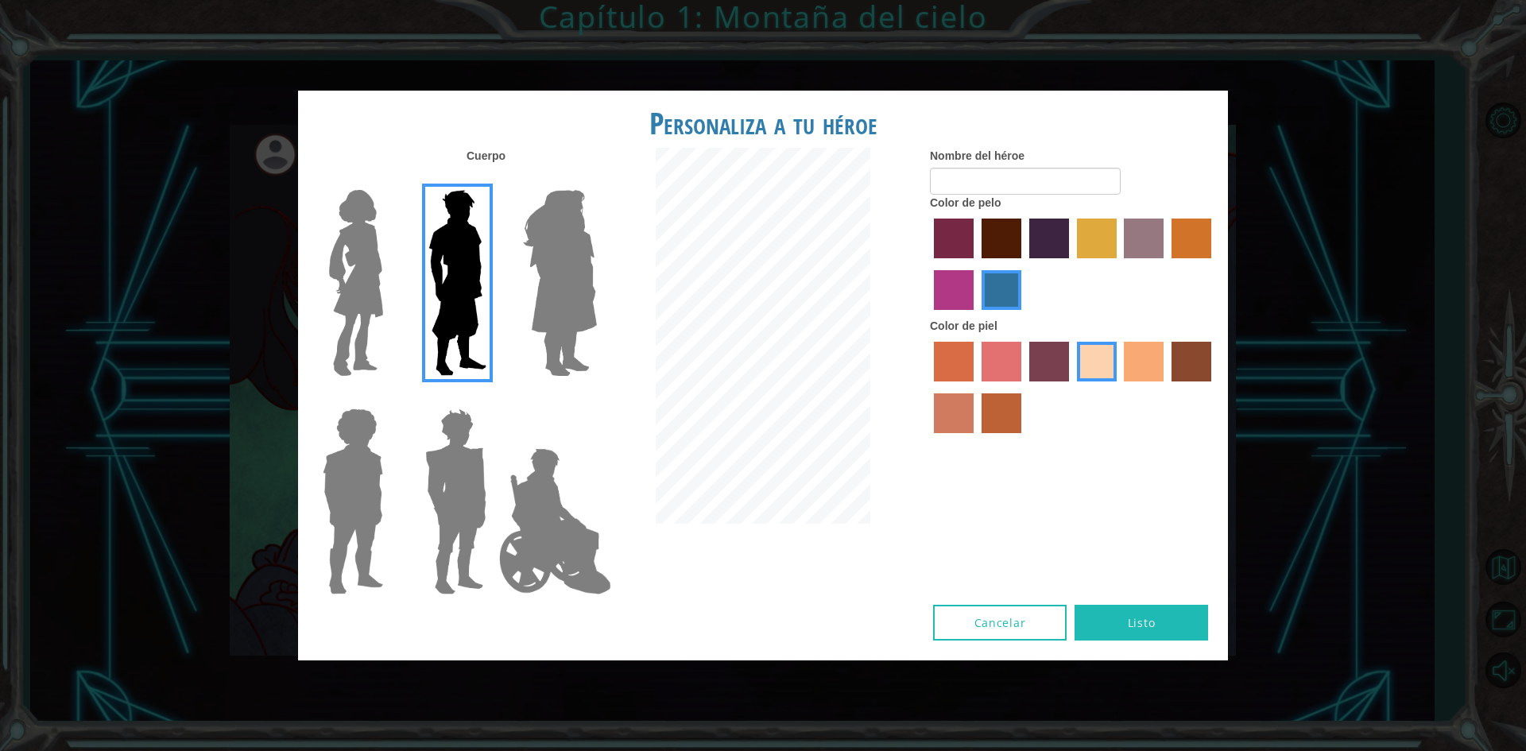
click at [1144, 358] on label "tacao skin color" at bounding box center [1144, 362] width 40 height 40
click at [1119, 387] on input "tacao skin color" at bounding box center [1119, 387] width 0 height 0
click at [974, 272] on div at bounding box center [1073, 266] width 286 height 103
click at [956, 294] on label "medium red violet hair color" at bounding box center [954, 290] width 40 height 40
click at [1214, 264] on input "medium red violet hair color" at bounding box center [1214, 264] width 0 height 0
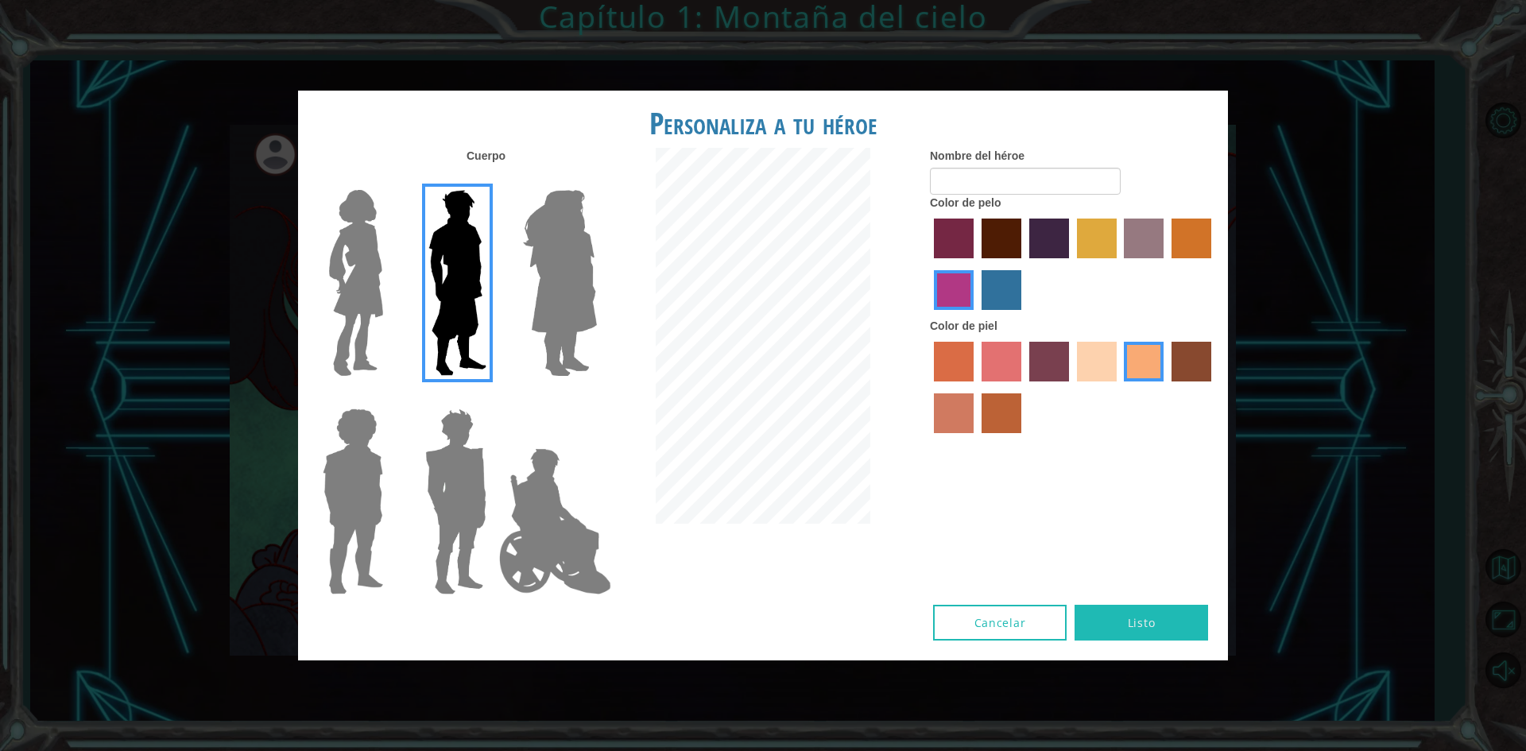
click at [960, 248] on label "paprika hair color" at bounding box center [954, 239] width 40 height 40
click at [929, 264] on input "paprika hair color" at bounding box center [929, 264] width 0 height 0
click at [1019, 235] on label "maroon hair color" at bounding box center [1002, 239] width 40 height 40
click at [976, 264] on input "maroon hair color" at bounding box center [976, 264] width 0 height 0
click at [1068, 243] on label "hot purple hair color" at bounding box center [1050, 239] width 40 height 40
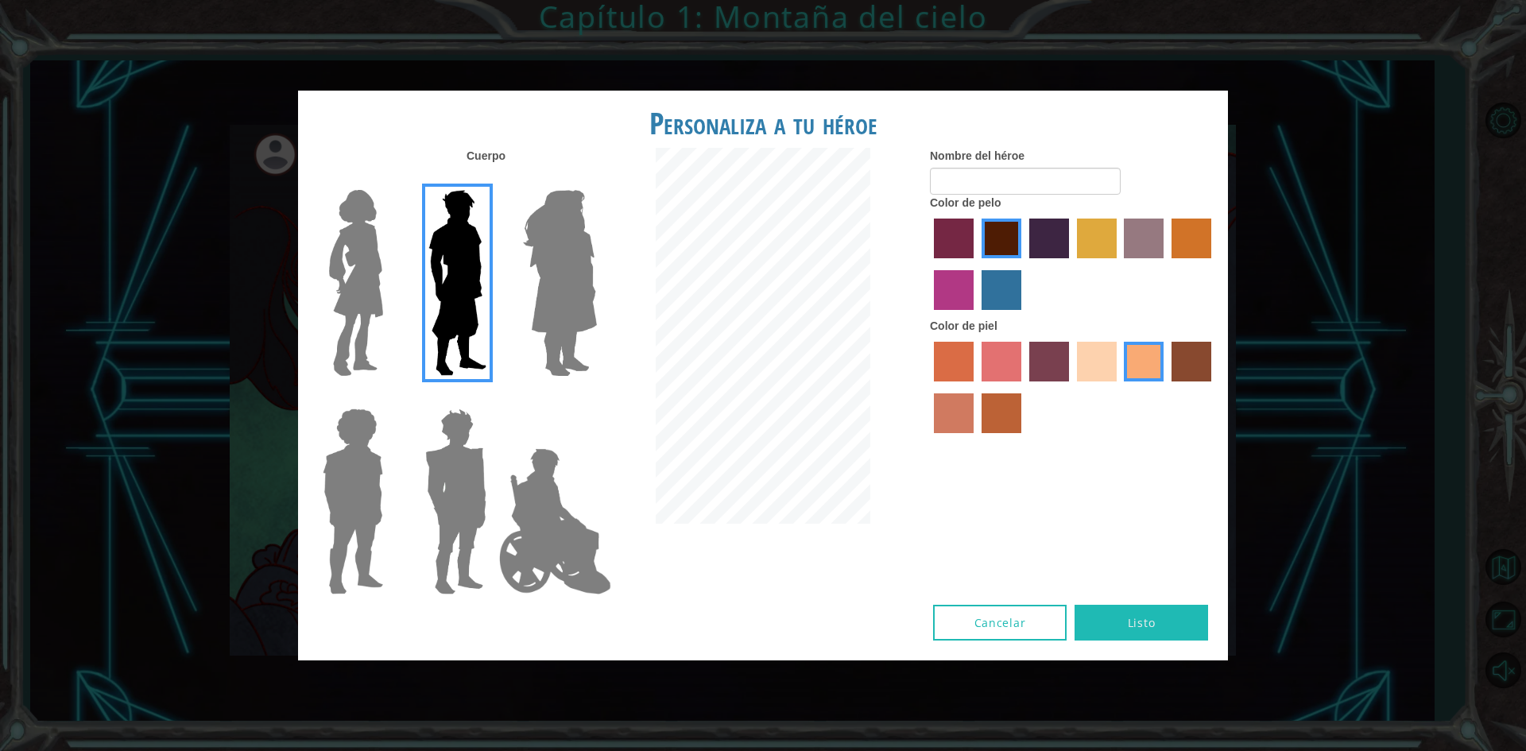
click at [1024, 264] on input "hot purple hair color" at bounding box center [1024, 264] width 0 height 0
click at [1112, 231] on label "tulip tree hair color" at bounding box center [1097, 239] width 40 height 40
click at [1072, 264] on input "tulip tree hair color" at bounding box center [1072, 264] width 0 height 0
click at [1155, 232] on label "bazaar hair color" at bounding box center [1144, 239] width 40 height 40
click at [1119, 264] on input "bazaar hair color" at bounding box center [1119, 264] width 0 height 0
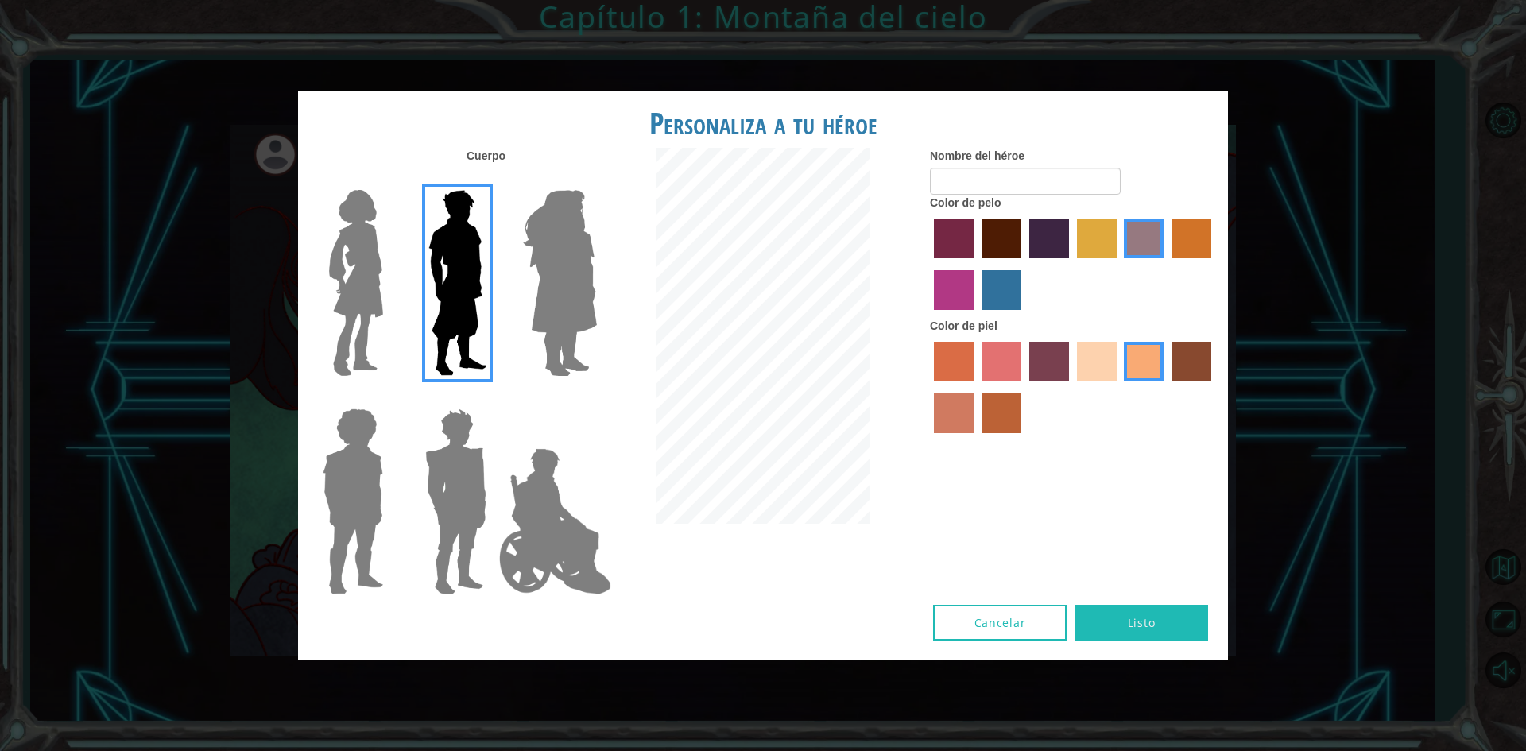
click at [1010, 282] on label "lachmara hair color" at bounding box center [1002, 290] width 40 height 40
click at [976, 316] on input "lachmara hair color" at bounding box center [976, 316] width 0 height 0
click at [991, 184] on input "Nombre del héroe" at bounding box center [1025, 181] width 191 height 27
type input "[PERSON_NAME]"
click at [382, 259] on img at bounding box center [356, 283] width 67 height 199
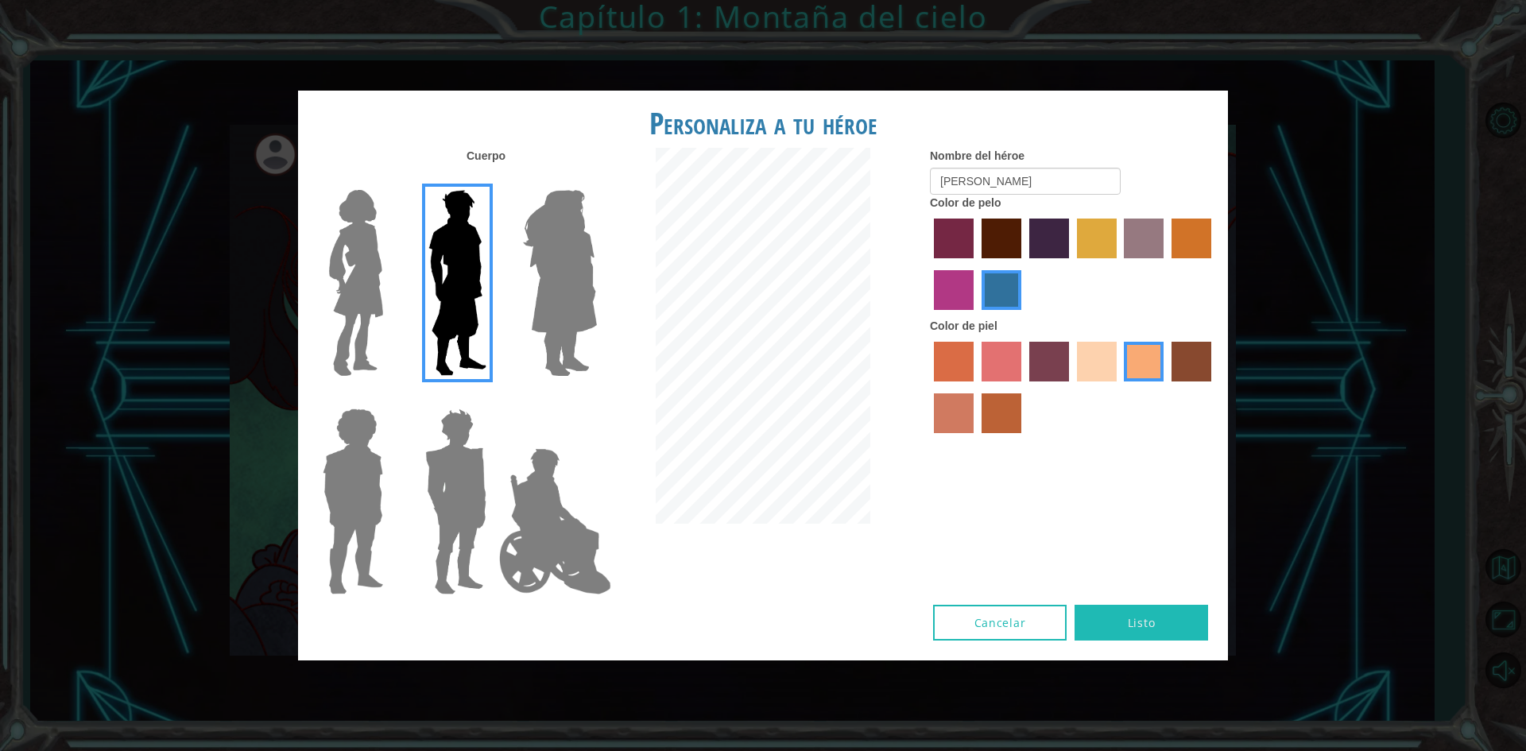
click at [390, 180] on input "Hero Connie" at bounding box center [390, 180] width 0 height 0
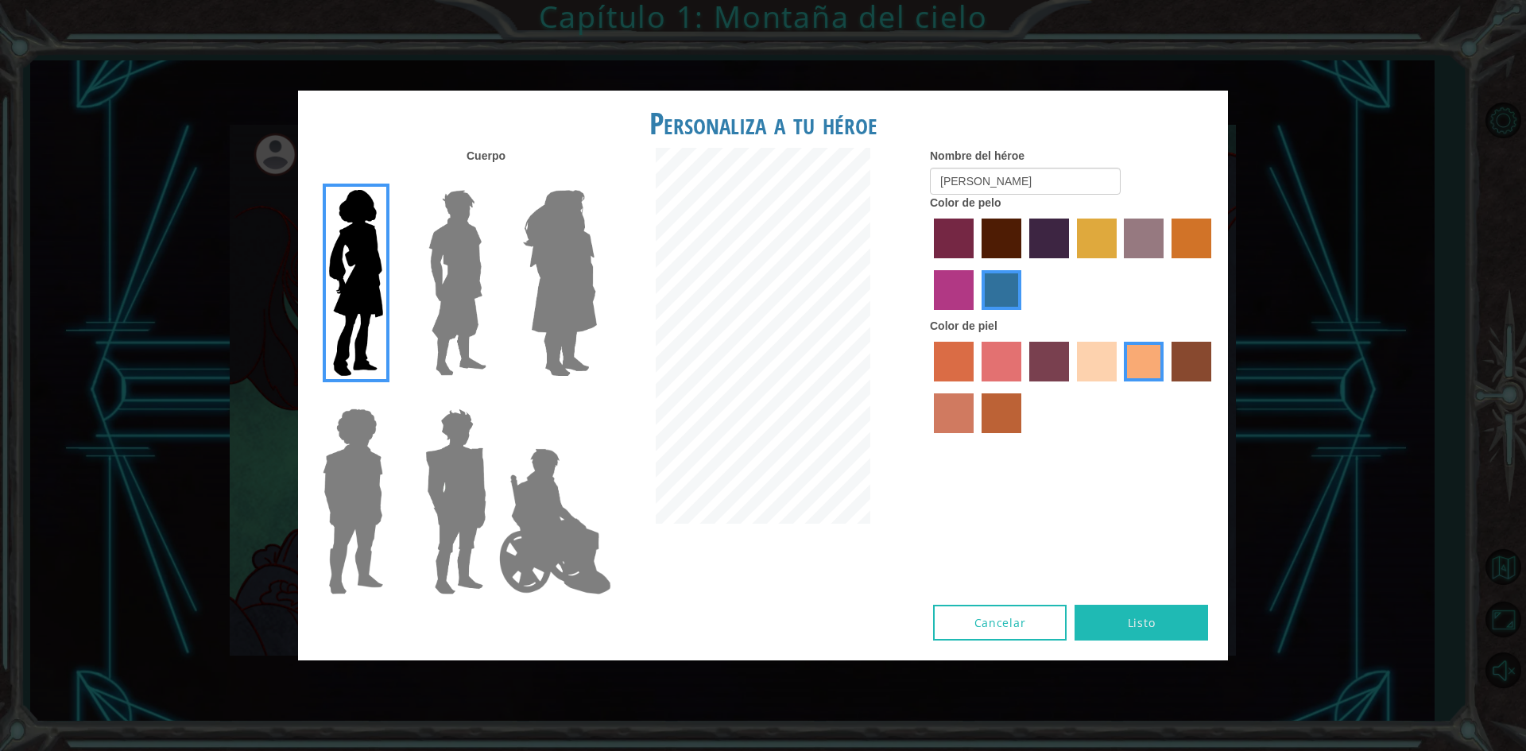
click at [351, 477] on img at bounding box center [352, 501] width 73 height 199
click at [390, 398] on input "Hero Steven" at bounding box center [390, 398] width 0 height 0
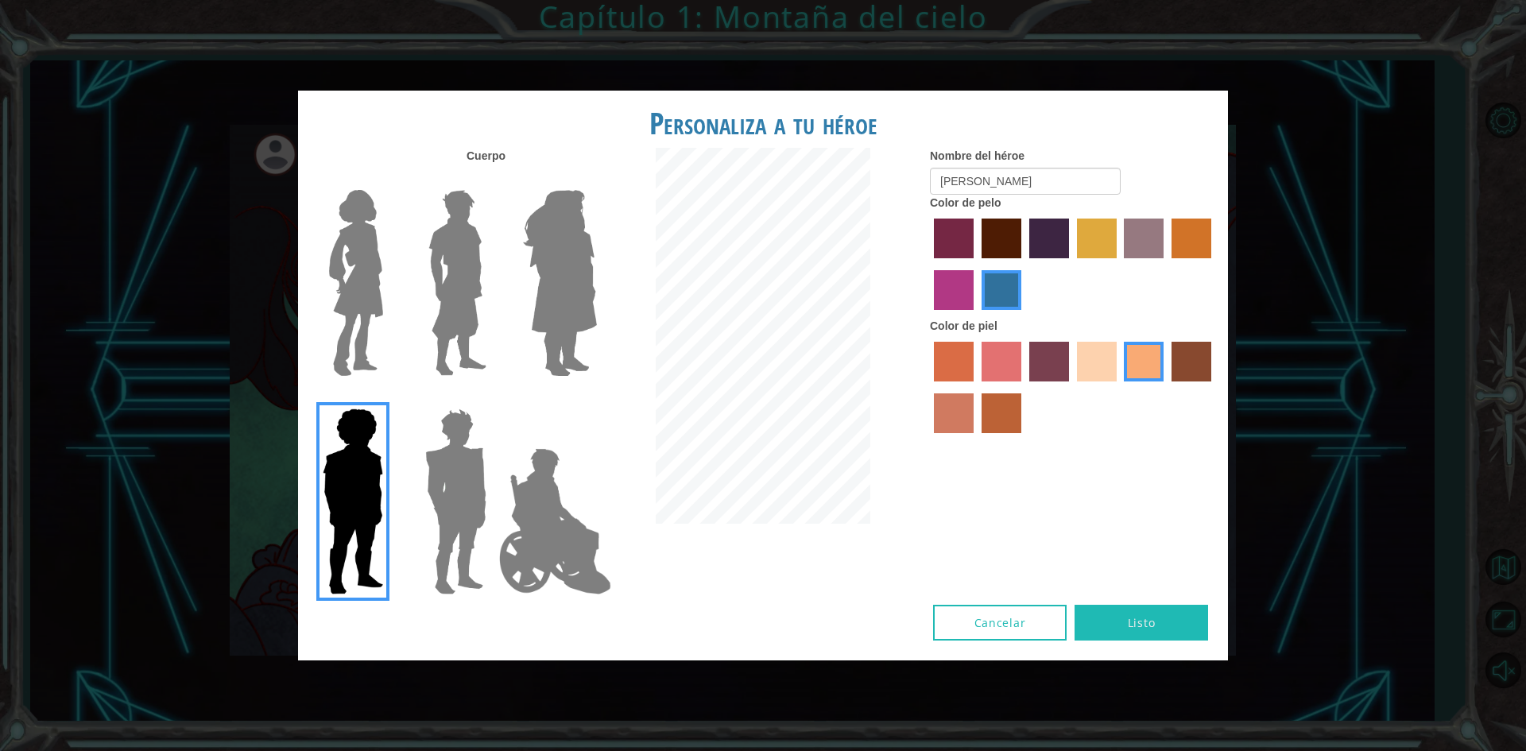
click at [459, 478] on img at bounding box center [456, 501] width 74 height 199
click at [493, 398] on input "Hero Garnet" at bounding box center [493, 398] width 0 height 0
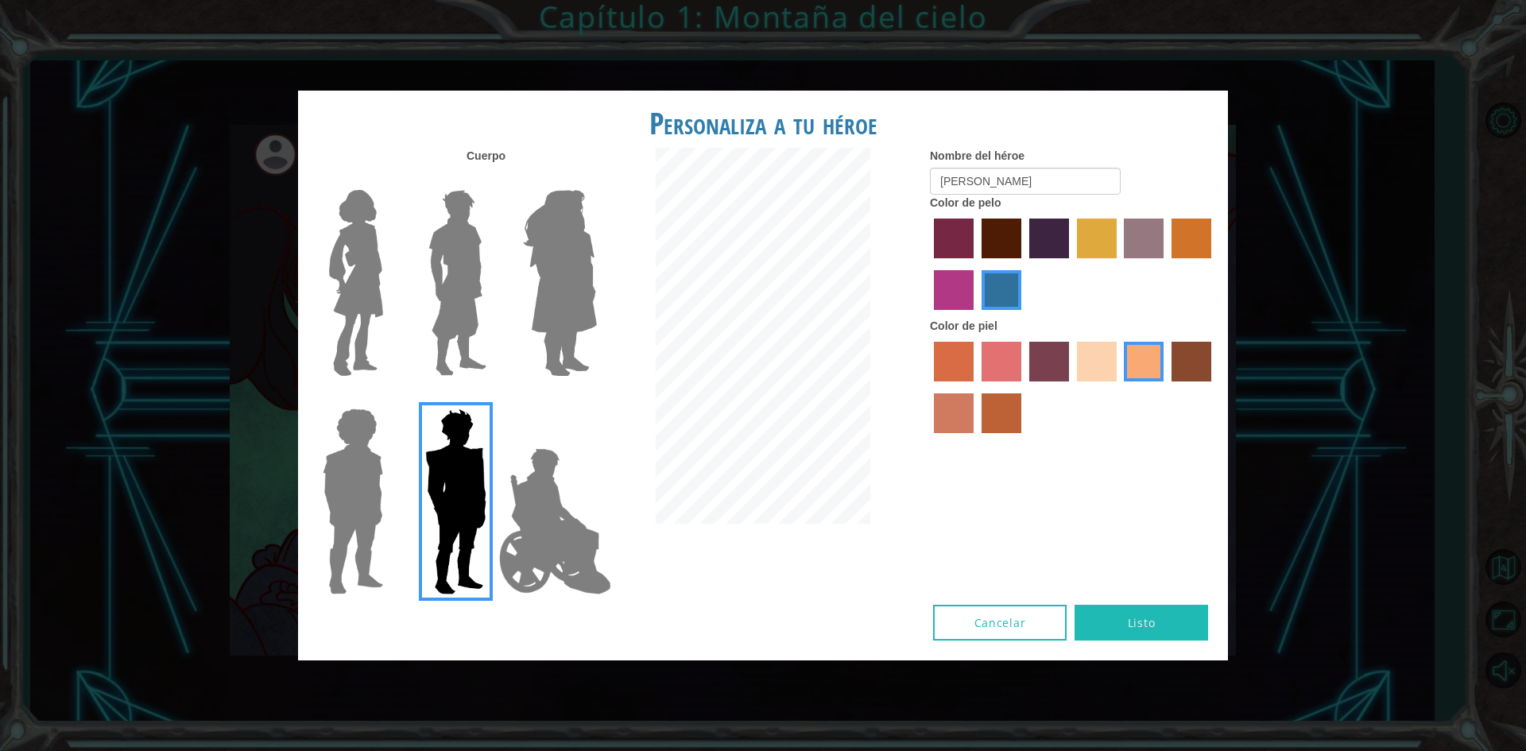
click at [548, 481] on img at bounding box center [555, 521] width 125 height 159
click at [596, 398] on input "Hero Jamie" at bounding box center [596, 398] width 0 height 0
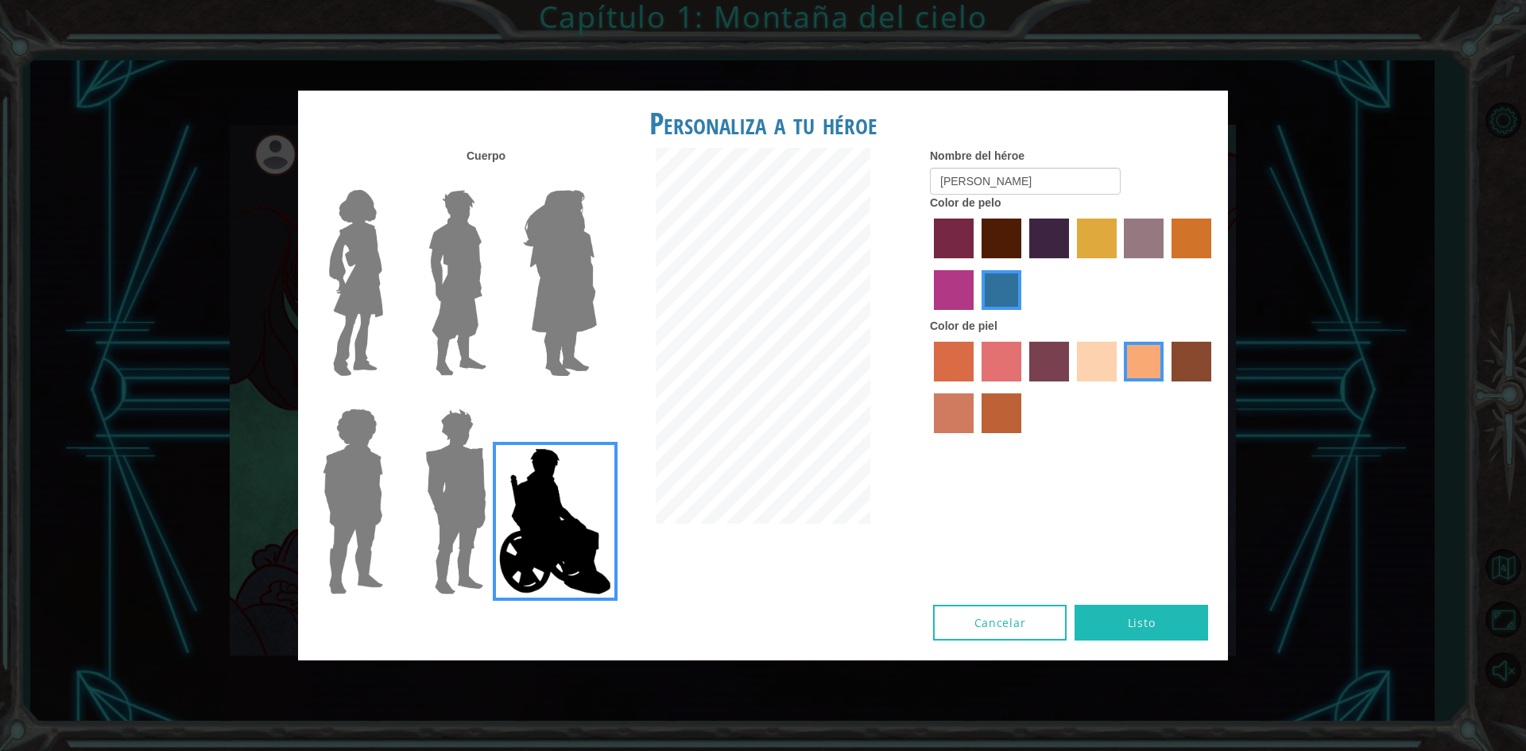
click at [564, 285] on img at bounding box center [560, 283] width 87 height 199
click at [596, 180] on input "Hero Amethyst" at bounding box center [596, 180] width 0 height 0
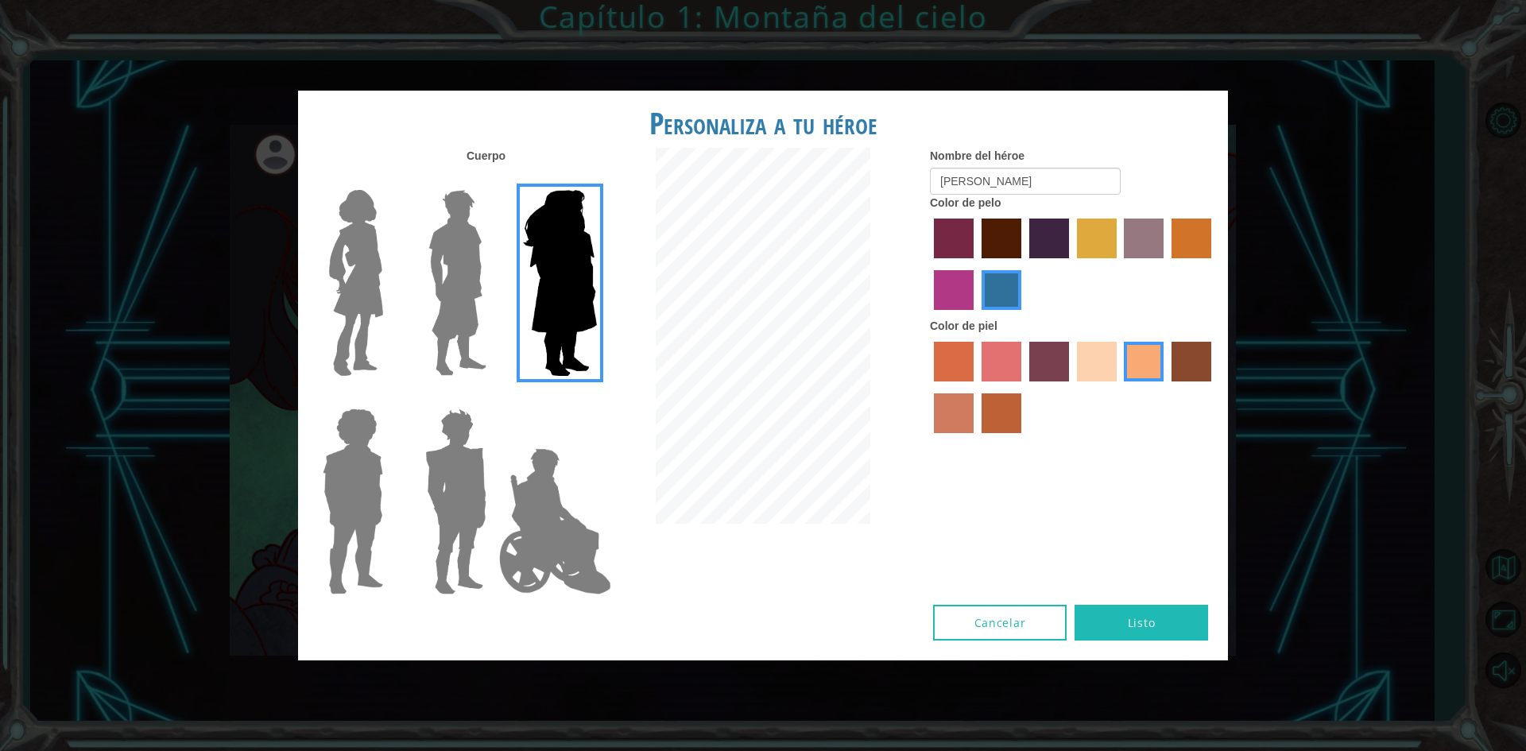
click at [452, 270] on img at bounding box center [457, 283] width 71 height 199
click at [493, 180] on input "Hero Lars" at bounding box center [493, 180] width 0 height 0
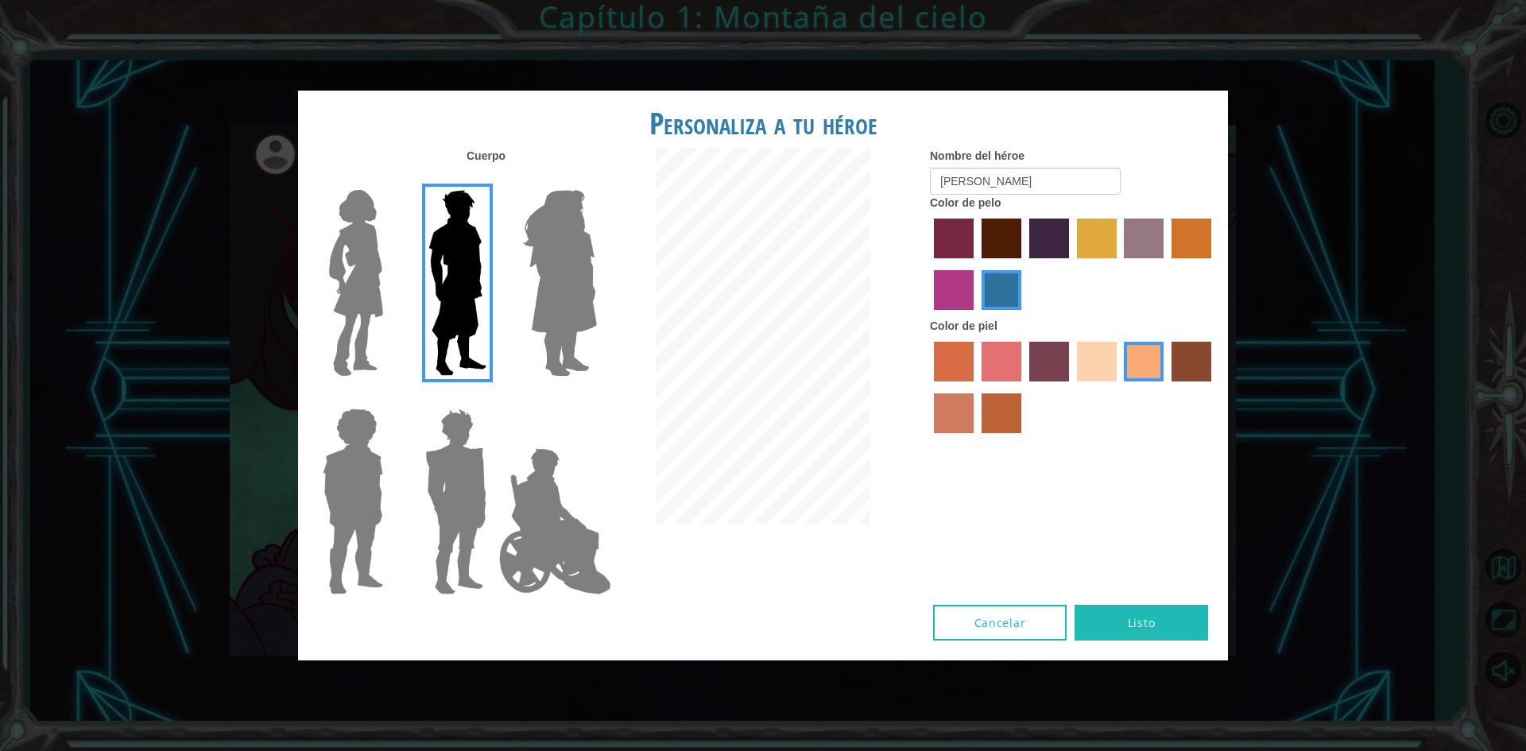
click at [1108, 364] on label "sandy beach skin color" at bounding box center [1097, 362] width 40 height 40
click at [1072, 387] on input "sandy beach skin color" at bounding box center [1072, 387] width 0 height 0
click at [1146, 362] on label "tacao skin color" at bounding box center [1144, 362] width 40 height 40
click at [1119, 387] on input "tacao skin color" at bounding box center [1119, 387] width 0 height 0
click at [1108, 356] on label "sandy beach skin color" at bounding box center [1097, 362] width 40 height 40
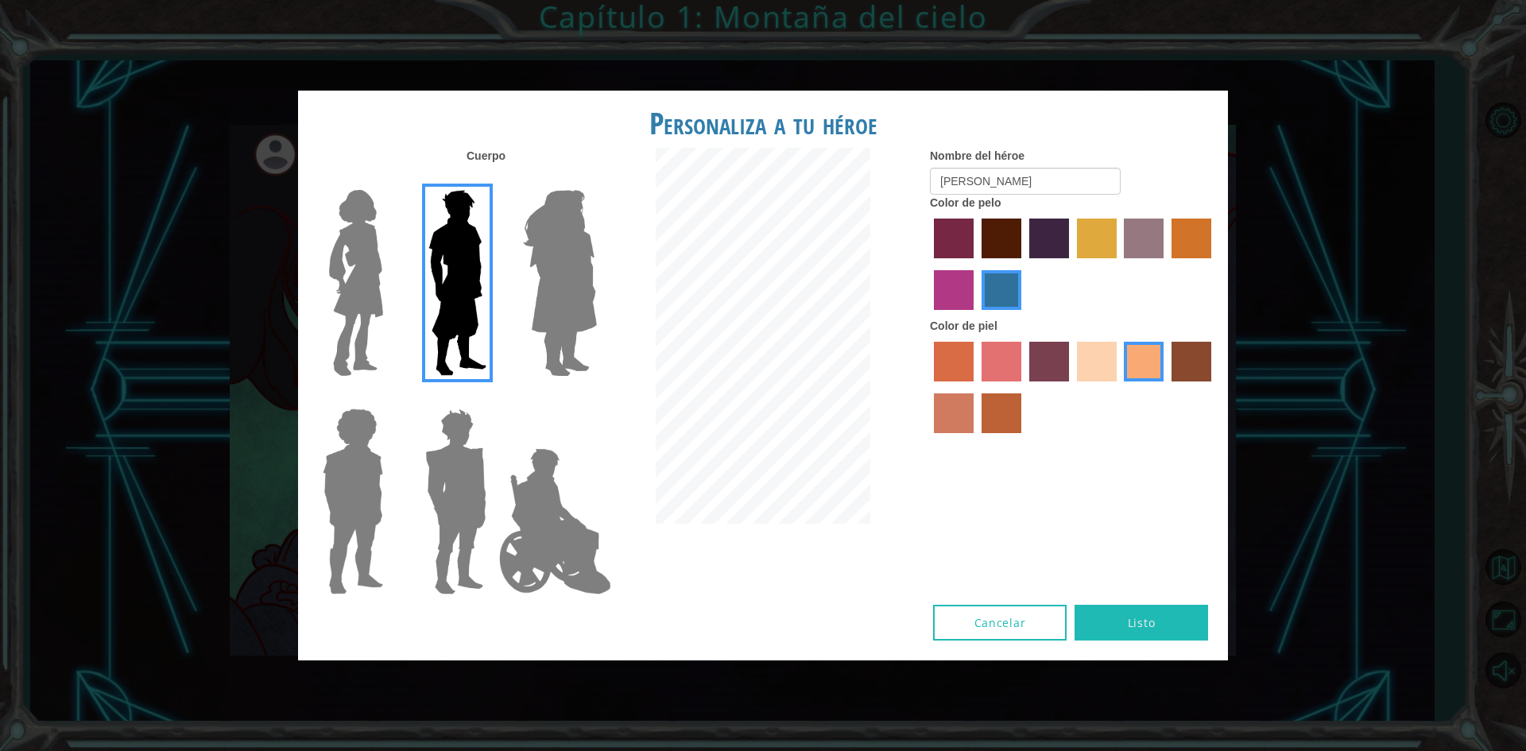
click at [1072, 387] on input "sandy beach skin color" at bounding box center [1072, 387] width 0 height 0
click at [1148, 352] on label "tacao skin color" at bounding box center [1144, 362] width 40 height 40
click at [1119, 387] on input "tacao skin color" at bounding box center [1119, 387] width 0 height 0
click at [1165, 352] on div at bounding box center [1073, 389] width 286 height 103
click at [1172, 349] on div at bounding box center [1073, 389] width 286 height 103
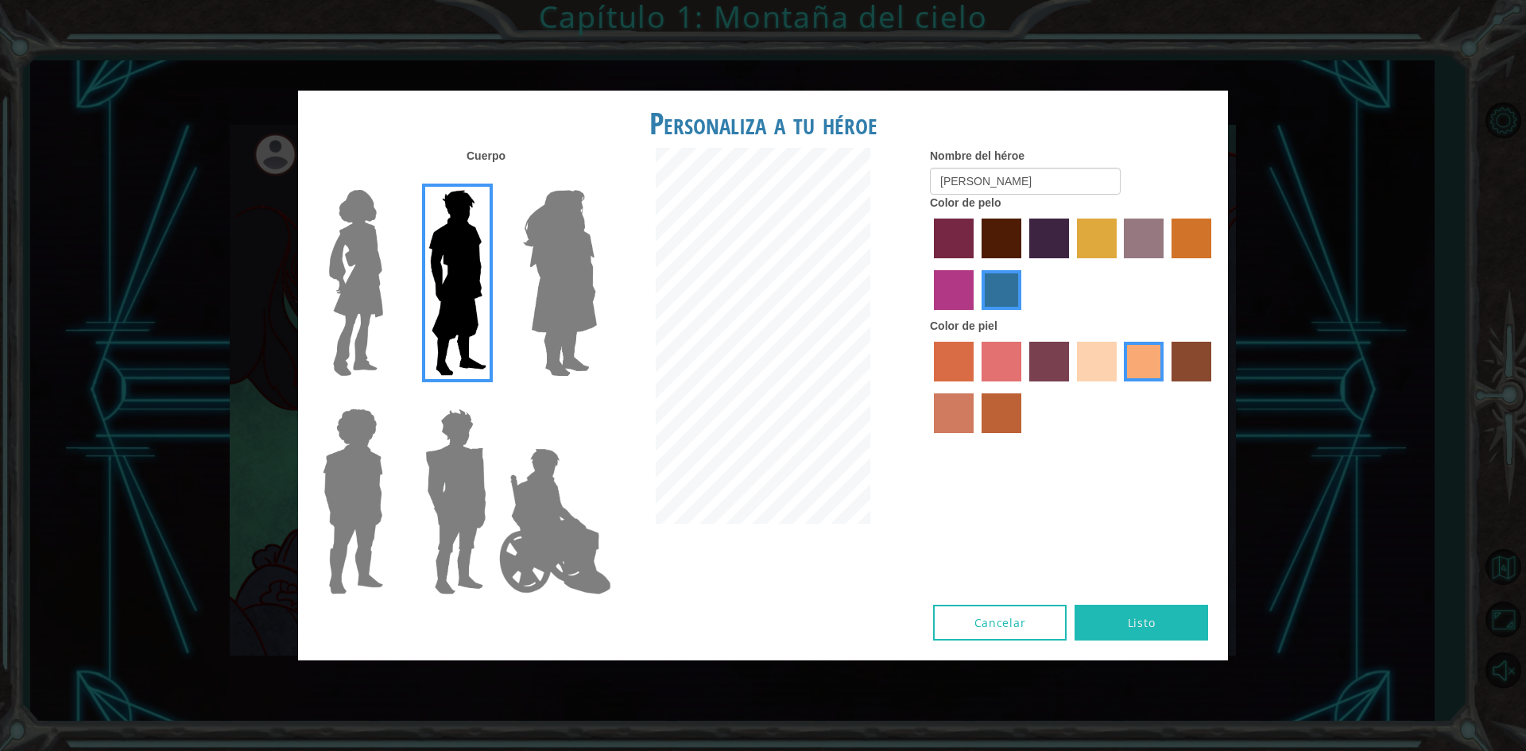
click at [1181, 347] on label "karma skin color" at bounding box center [1192, 362] width 40 height 40
click at [1166, 387] on input "karma skin color" at bounding box center [1166, 387] width 0 height 0
click at [1148, 351] on label "tacao skin color" at bounding box center [1144, 362] width 40 height 40
click at [1119, 387] on input "tacao skin color" at bounding box center [1119, 387] width 0 height 0
click at [1177, 623] on button "Listo" at bounding box center [1142, 623] width 134 height 36
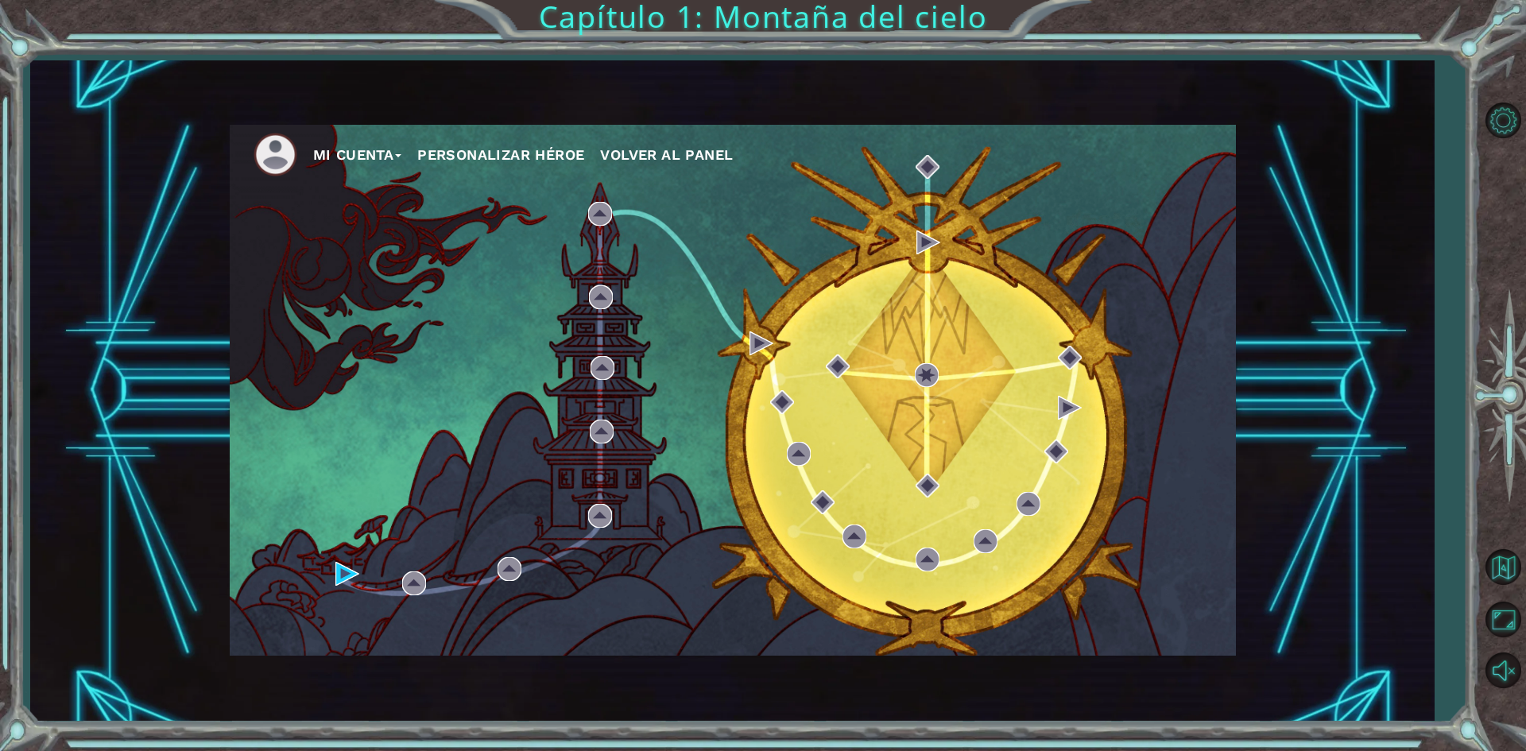
click at [539, 162] on button "Personalizar héroe" at bounding box center [500, 155] width 167 height 24
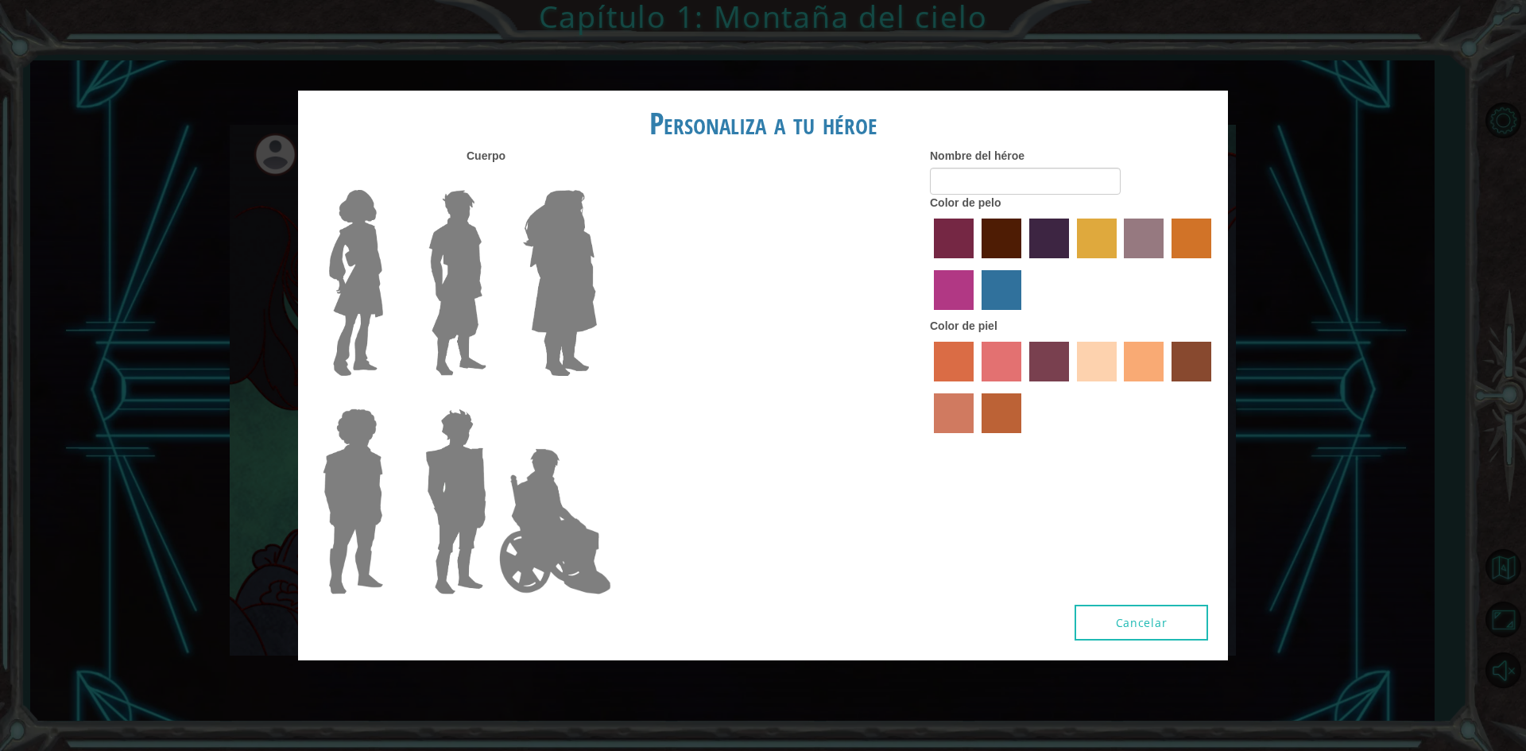
type input "[PERSON_NAME]"
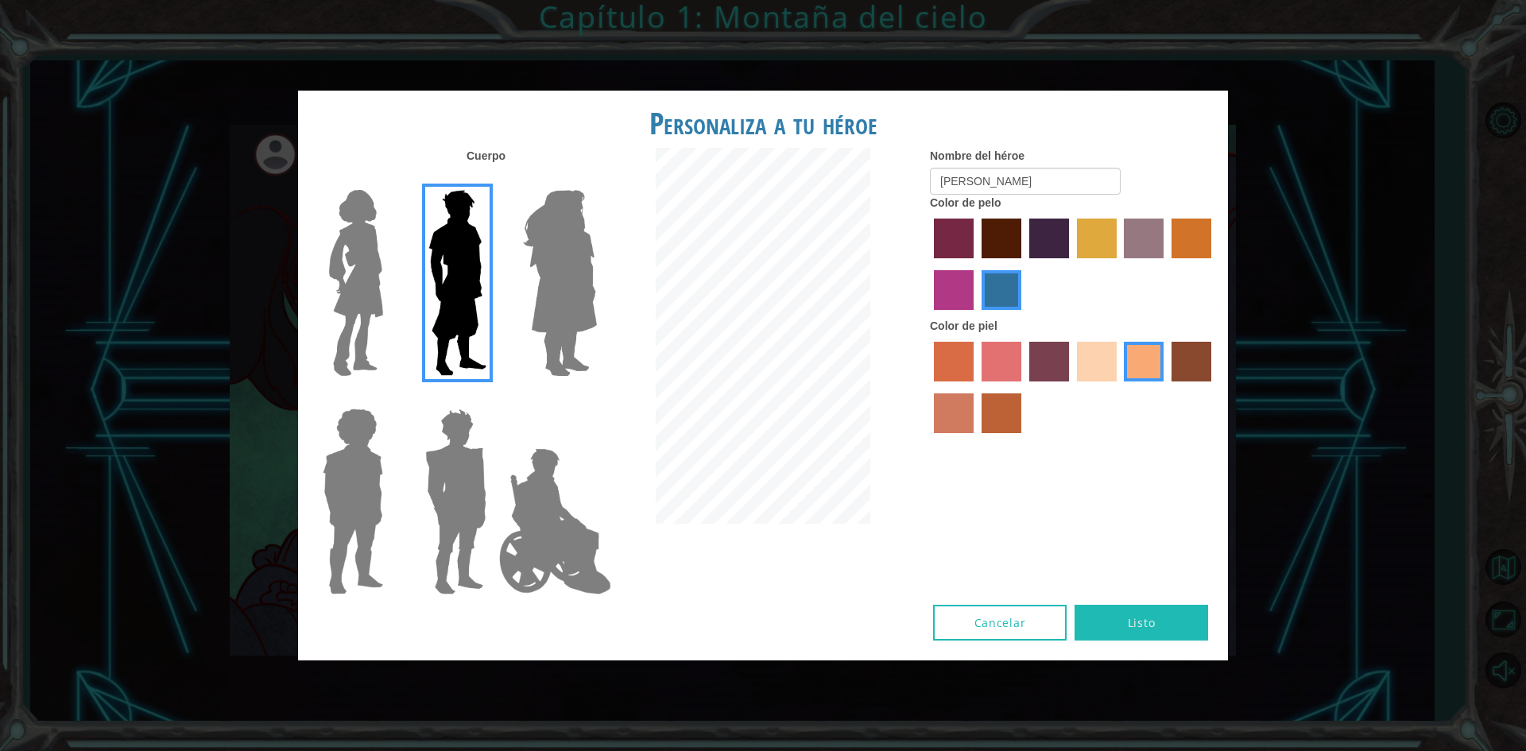
click at [1087, 366] on label "sandy beach skin color" at bounding box center [1097, 362] width 40 height 40
click at [1072, 387] on input "sandy beach skin color" at bounding box center [1072, 387] width 0 height 0
click at [1122, 638] on button "Listo" at bounding box center [1142, 623] width 134 height 36
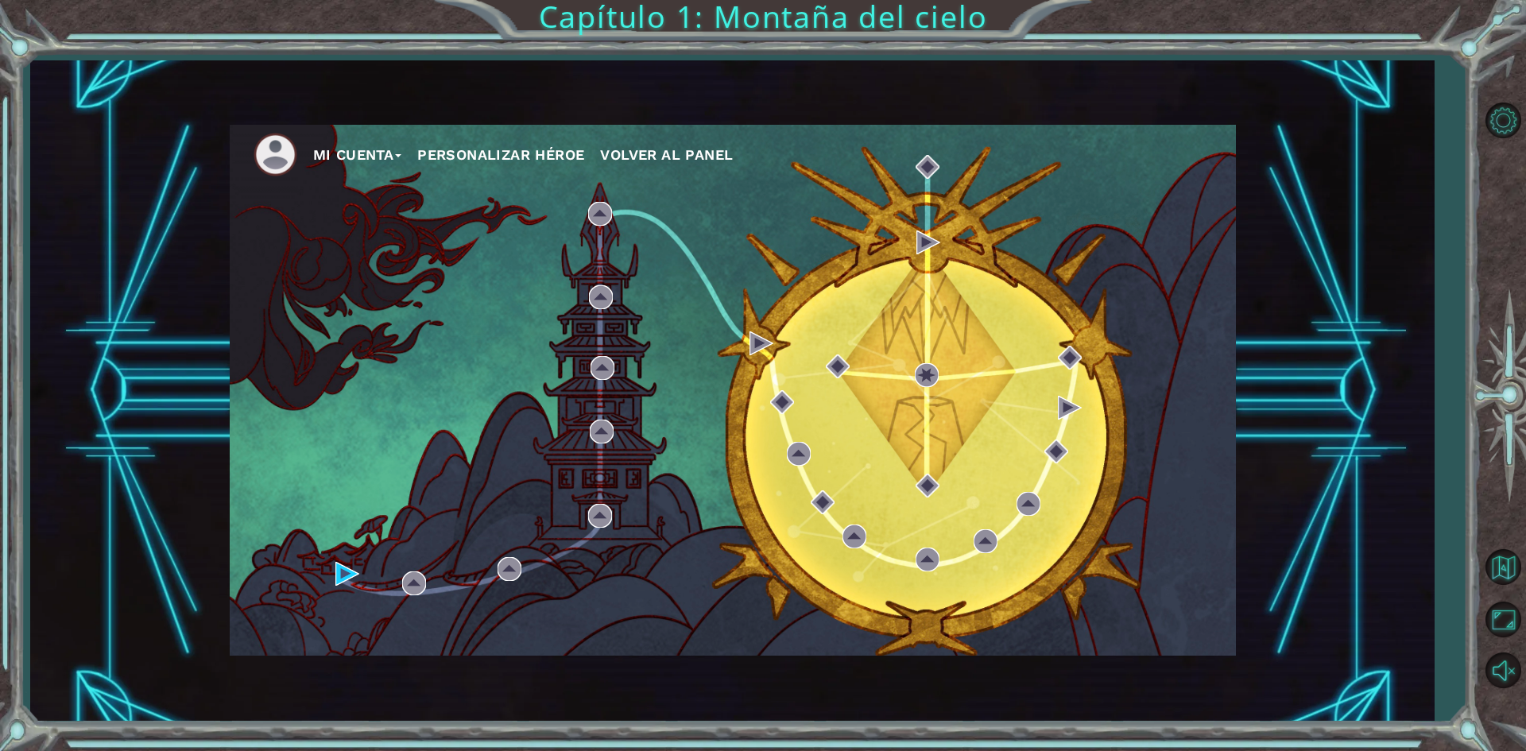
click at [351, 154] on button "Mi Cuenta" at bounding box center [357, 155] width 89 height 24
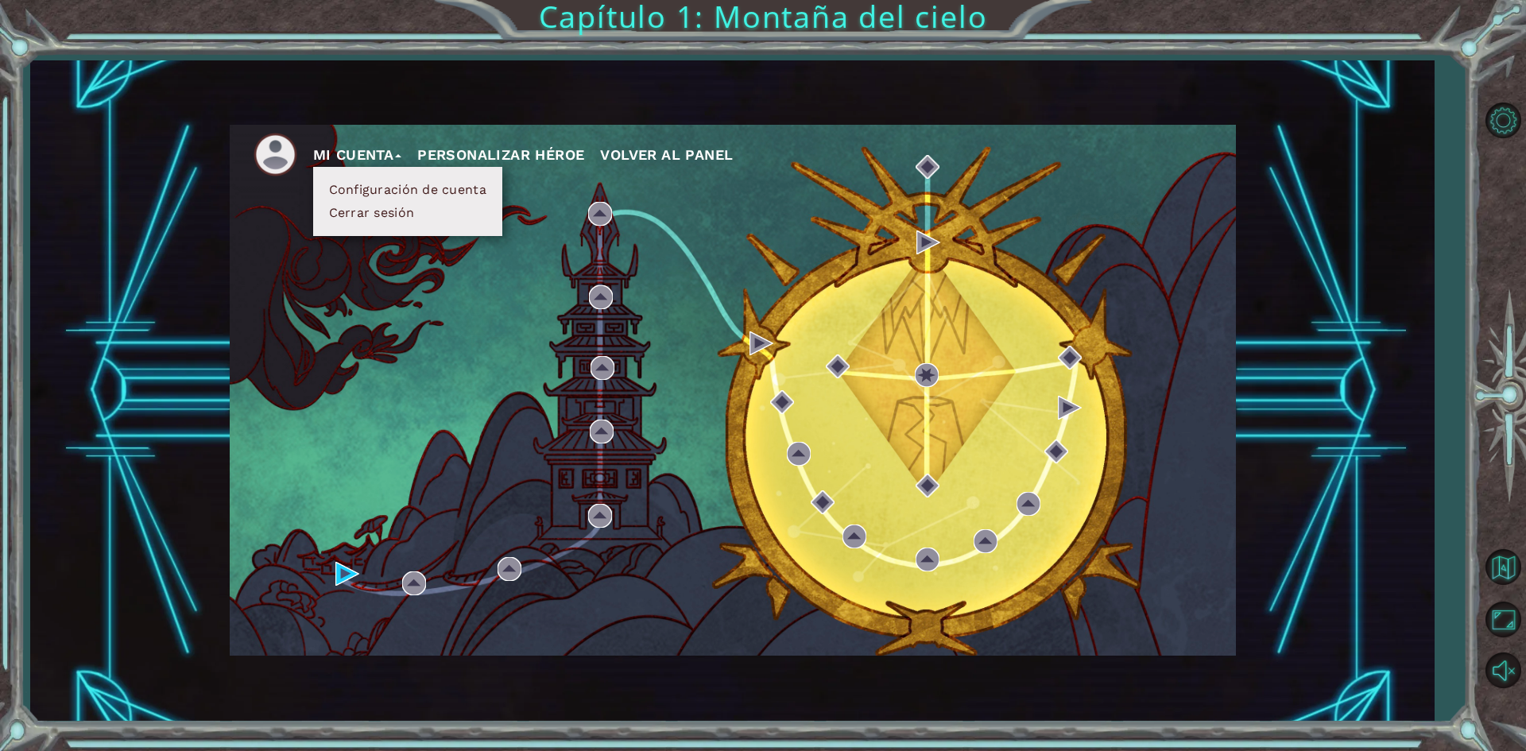
click at [363, 162] on button "Mi Cuenta" at bounding box center [357, 155] width 89 height 24
